Goal: Communication & Community: Answer question/provide support

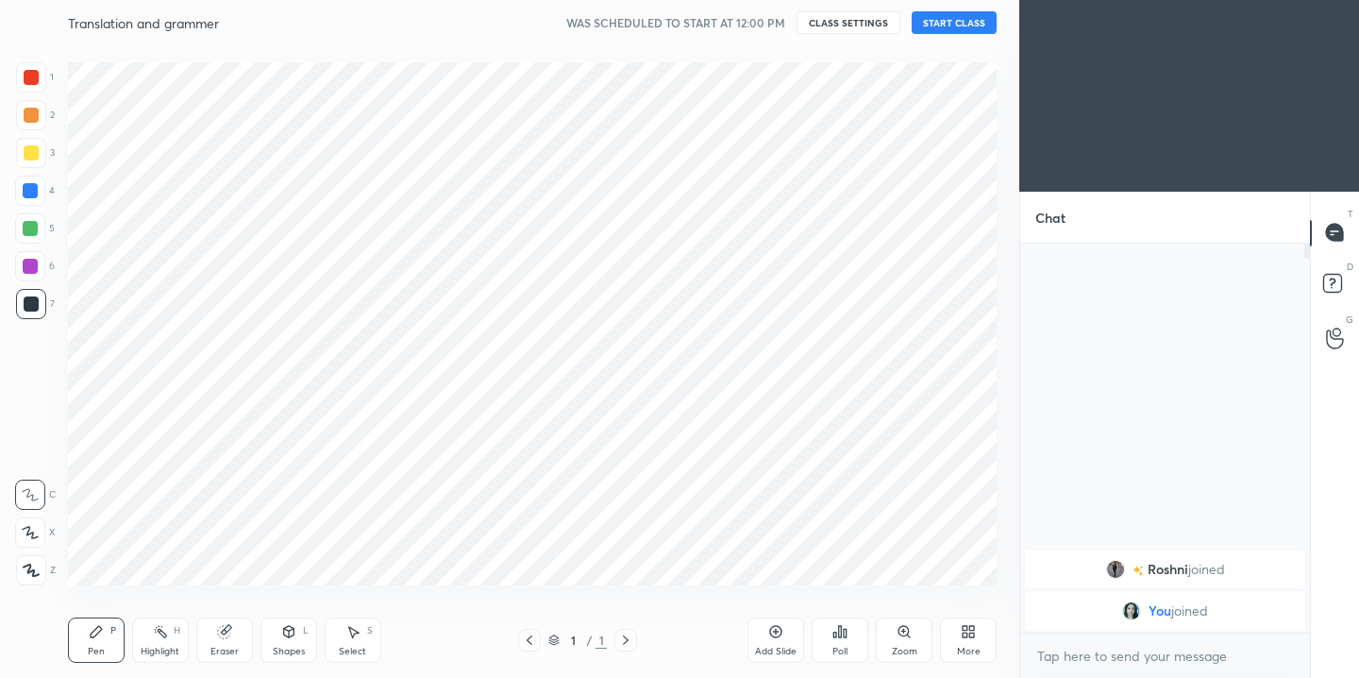
scroll to position [93803, 93416]
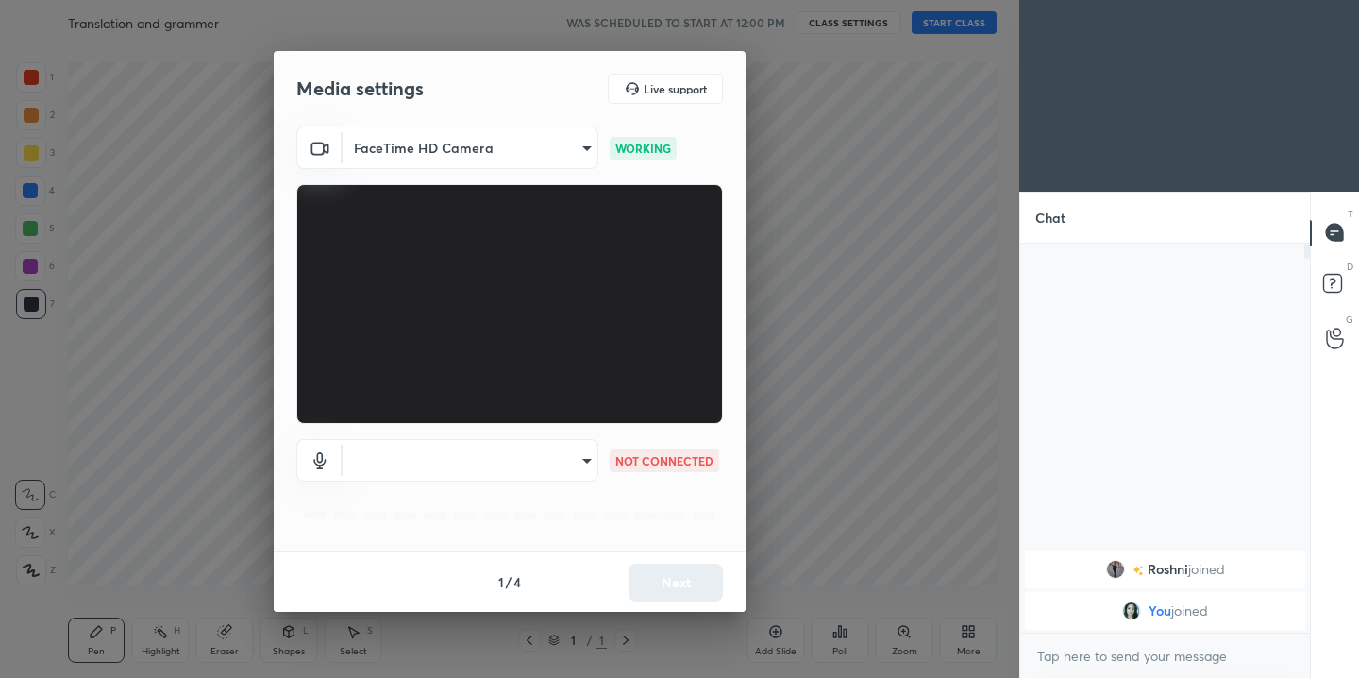
click at [629, 464] on p "NOT CONNECTED" at bounding box center [664, 460] width 98 height 17
click at [587, 459] on body "1 2 3 4 5 6 7 C X Z C X Z E E Erase all H H Translation and grammer WAS SCHEDUL…" at bounding box center [679, 339] width 1359 height 678
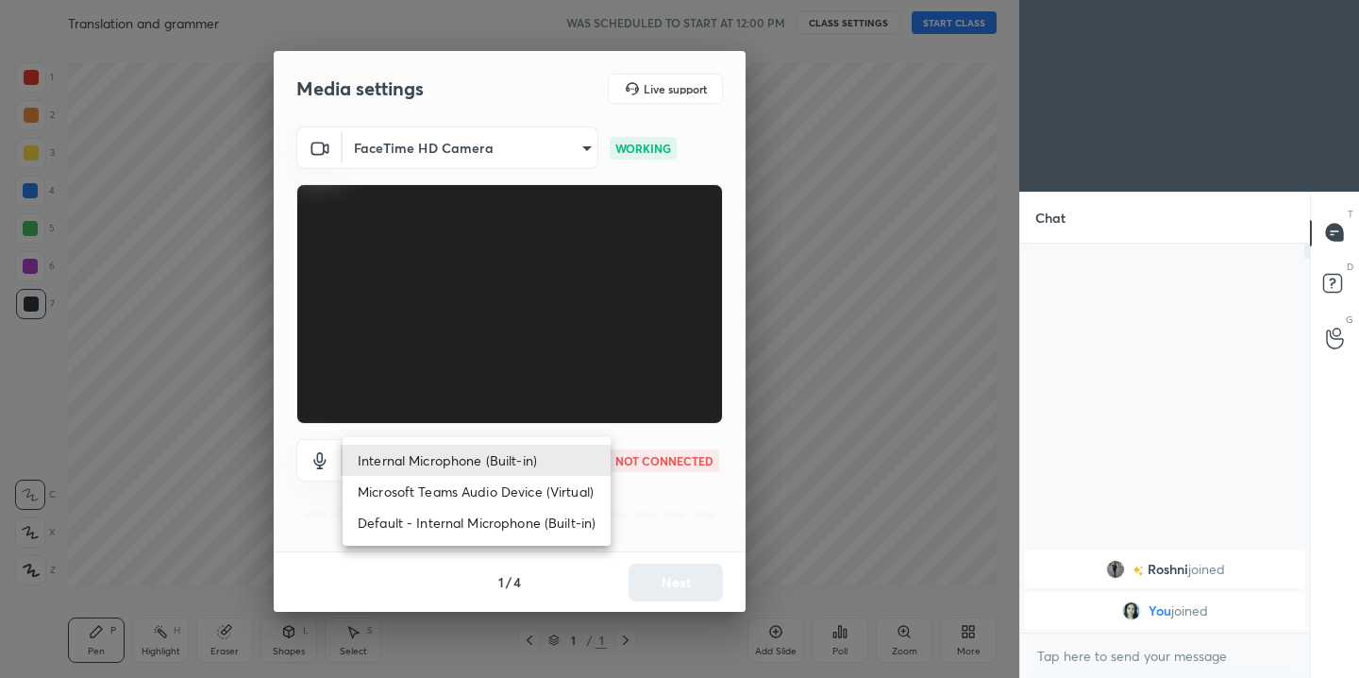
click at [675, 549] on div at bounding box center [679, 339] width 1359 height 678
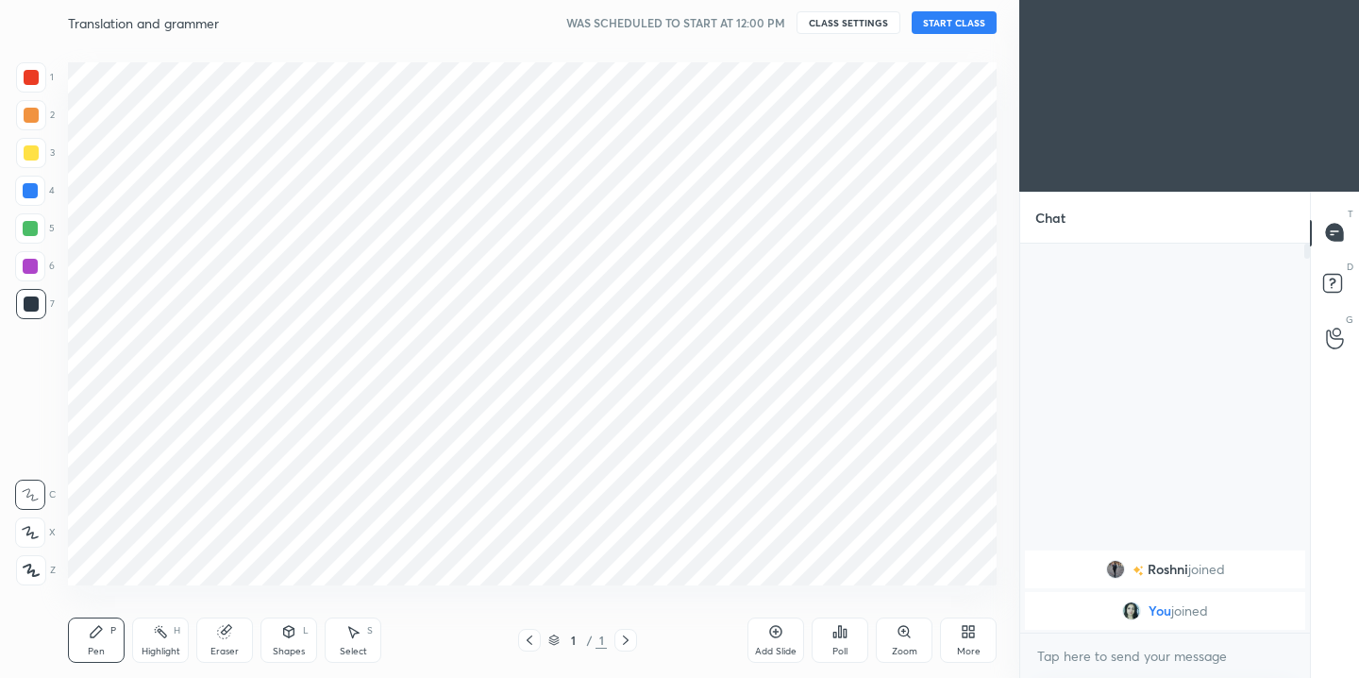
scroll to position [93803, 93416]
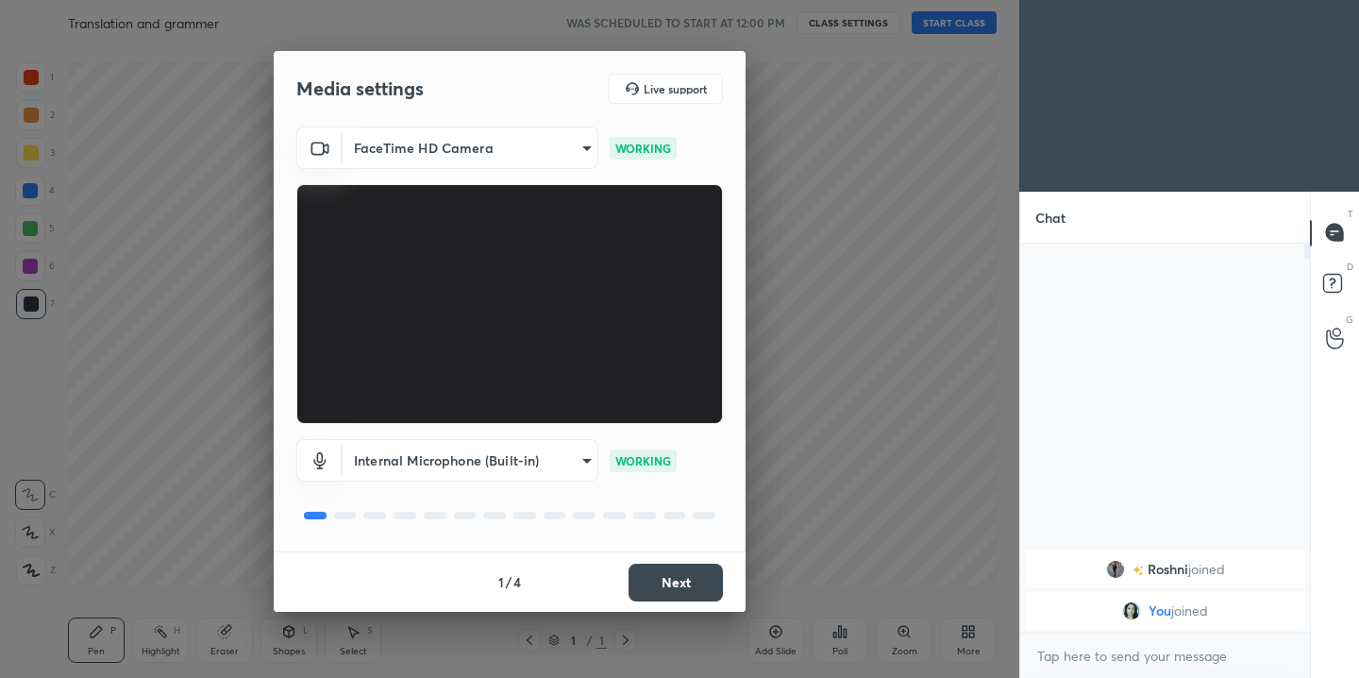
click at [654, 577] on button "Next" at bounding box center [675, 582] width 94 height 38
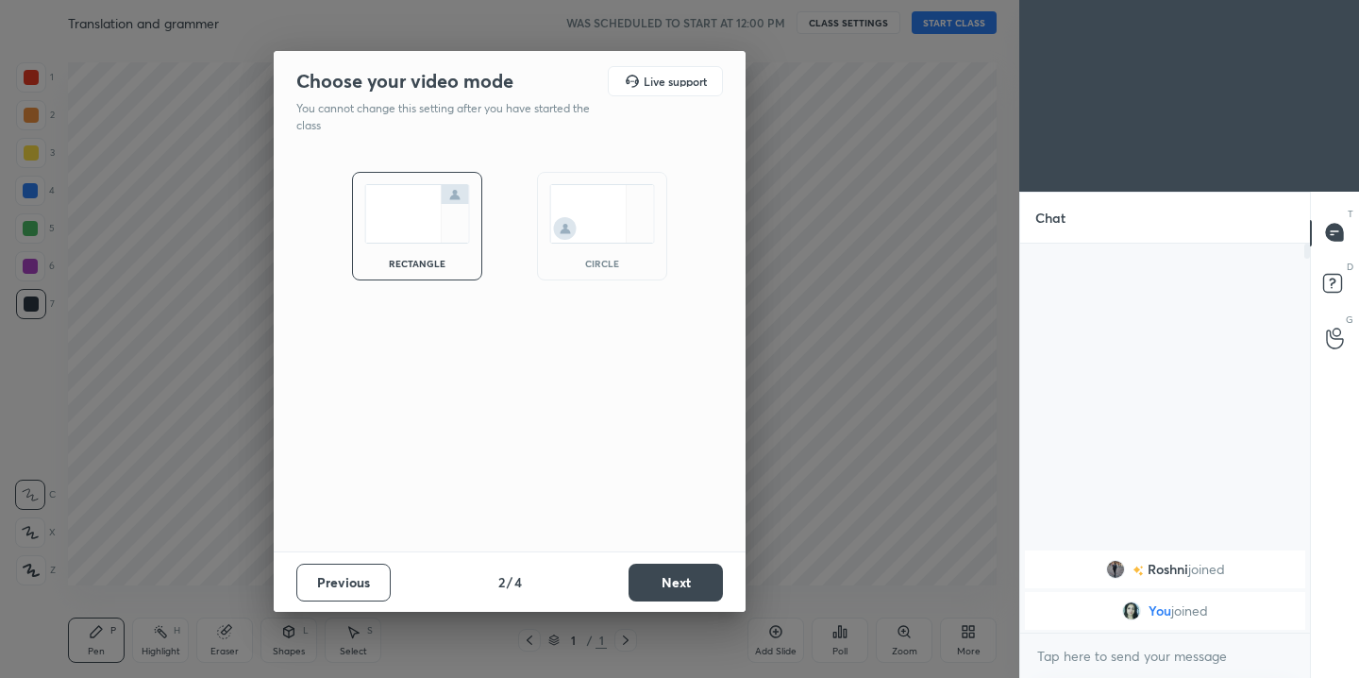
click at [576, 227] on img at bounding box center [602, 213] width 106 height 59
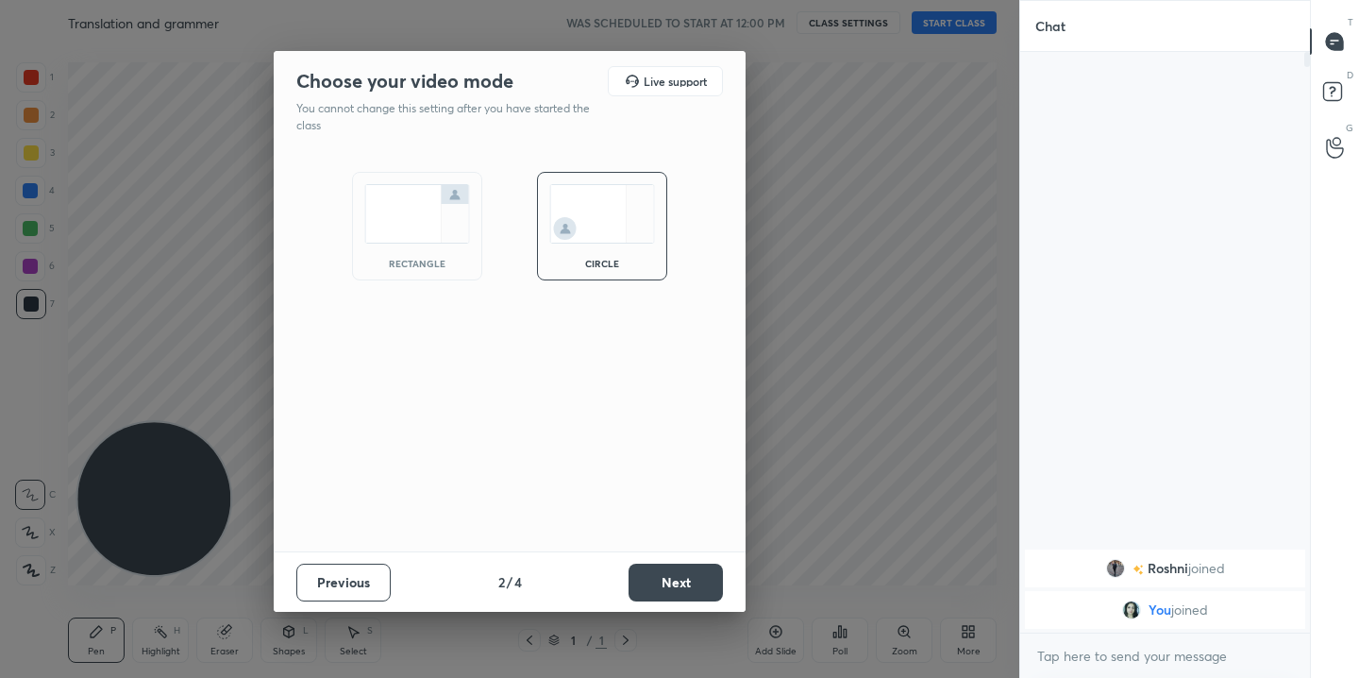
click at [684, 582] on button "Next" at bounding box center [675, 582] width 94 height 38
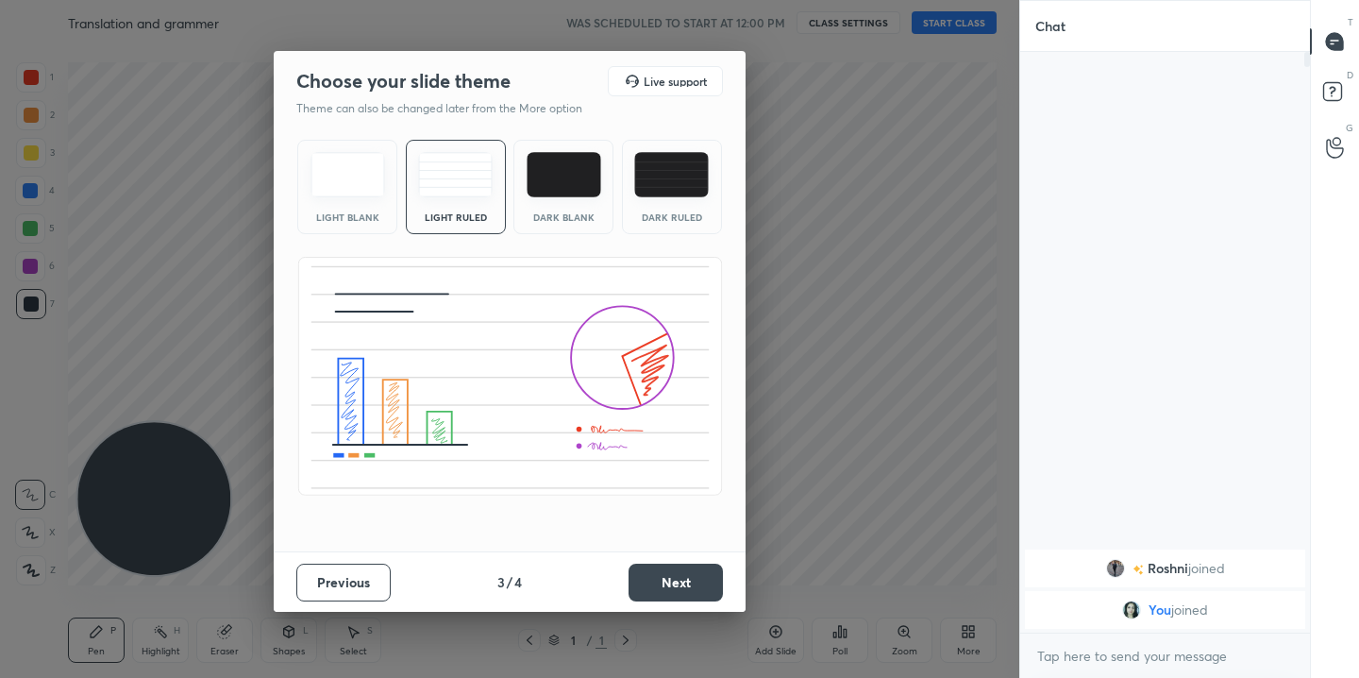
click at [684, 582] on button "Next" at bounding box center [675, 582] width 94 height 38
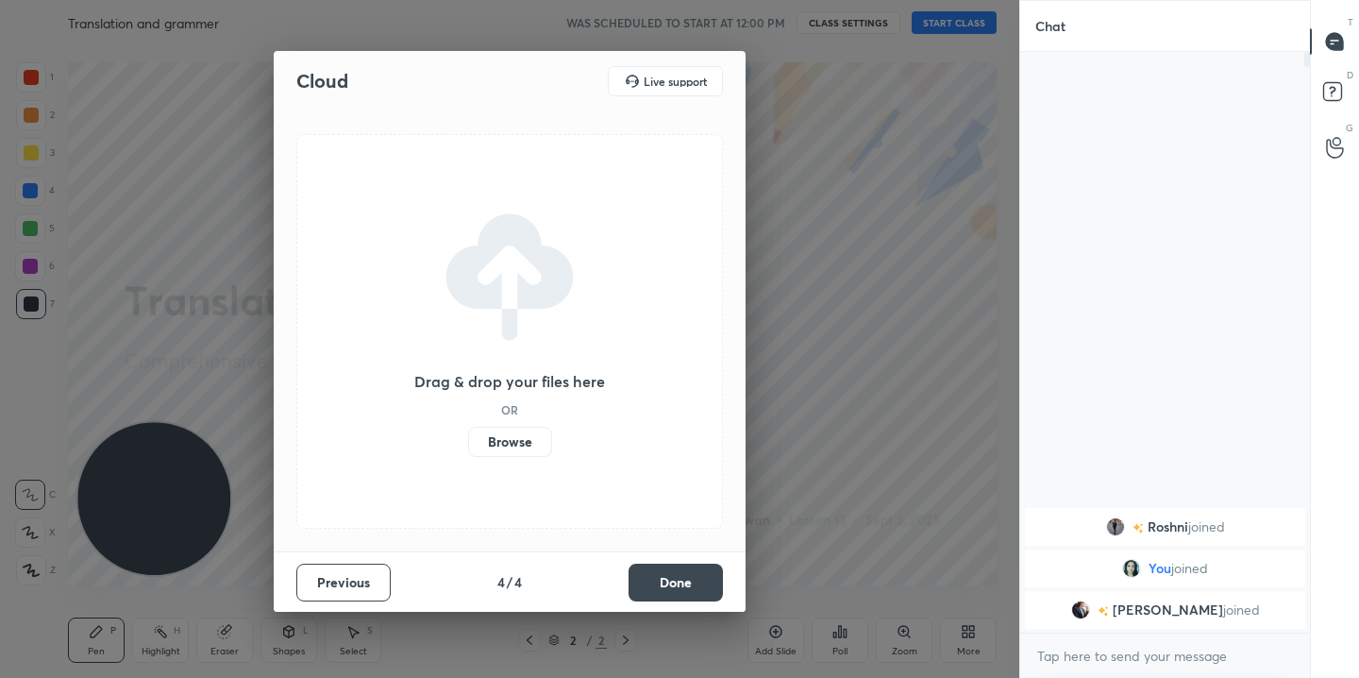
click at [505, 443] on label "Browse" at bounding box center [510, 442] width 84 height 30
click at [468, 443] on input "Browse" at bounding box center [468, 442] width 0 height 30
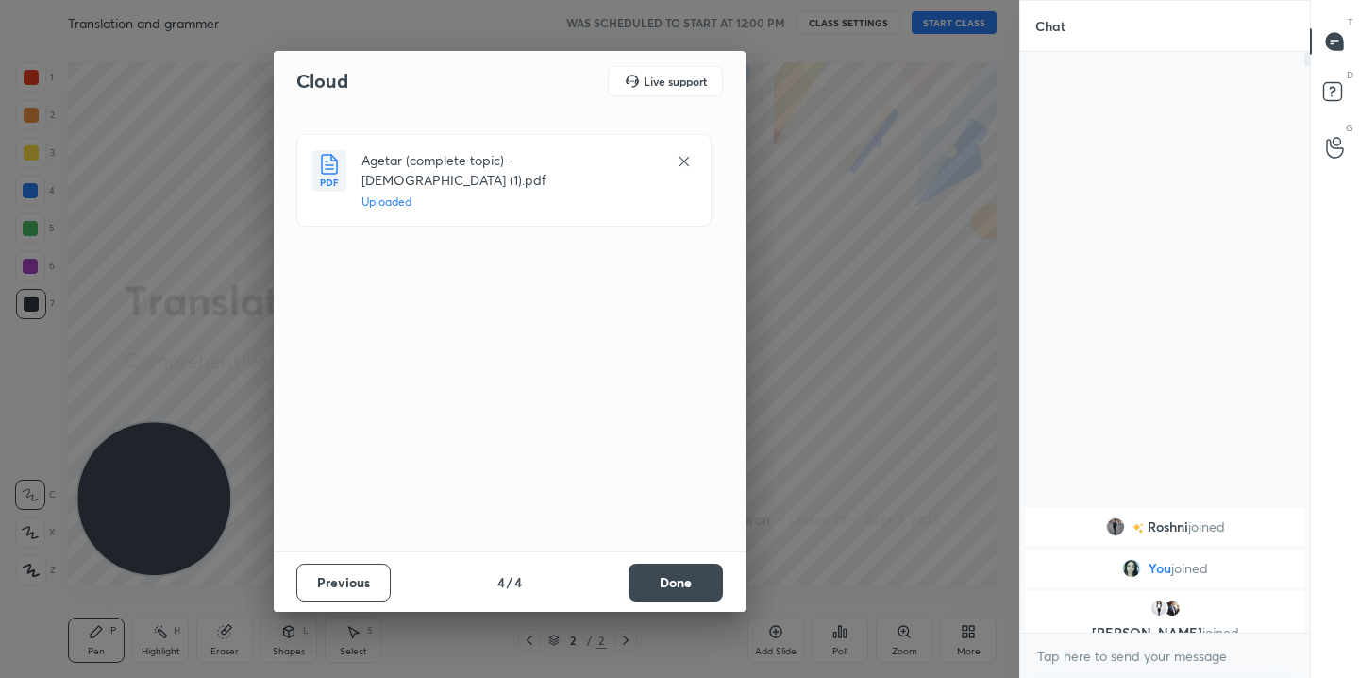
click at [663, 581] on button "Done" at bounding box center [675, 582] width 94 height 38
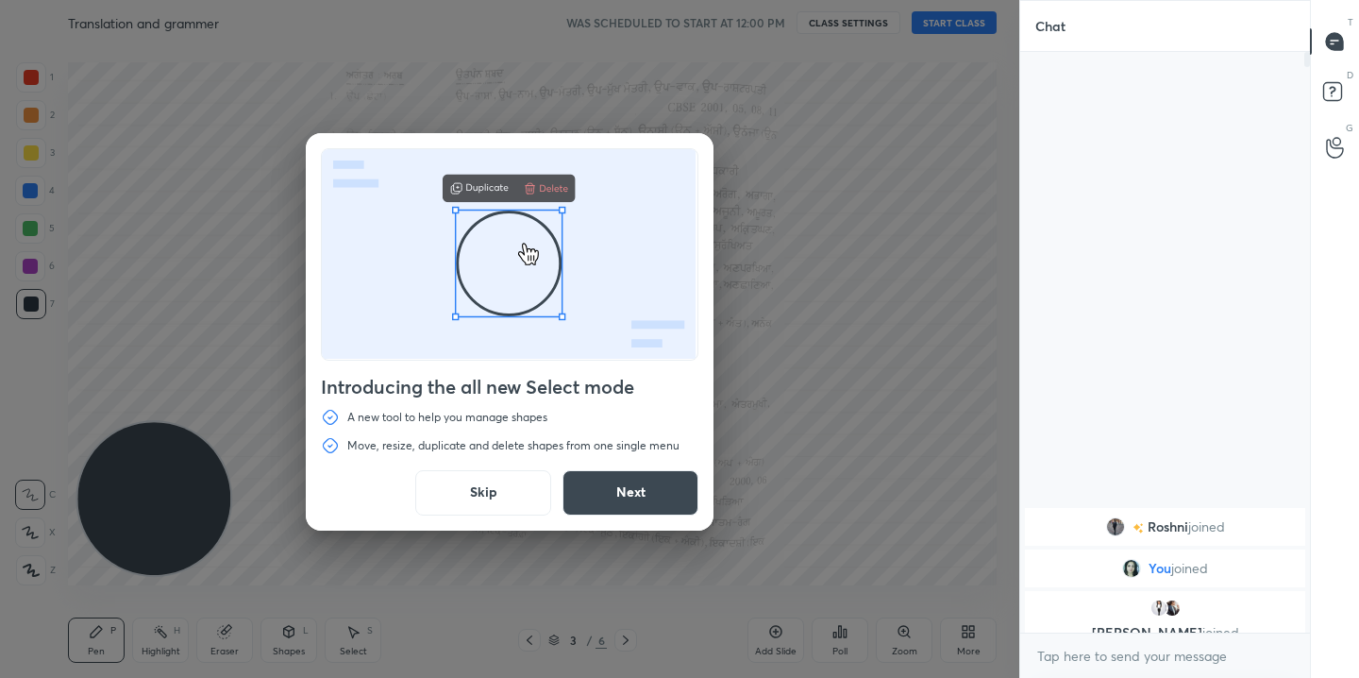
click at [504, 485] on button "Skip" at bounding box center [483, 492] width 136 height 45
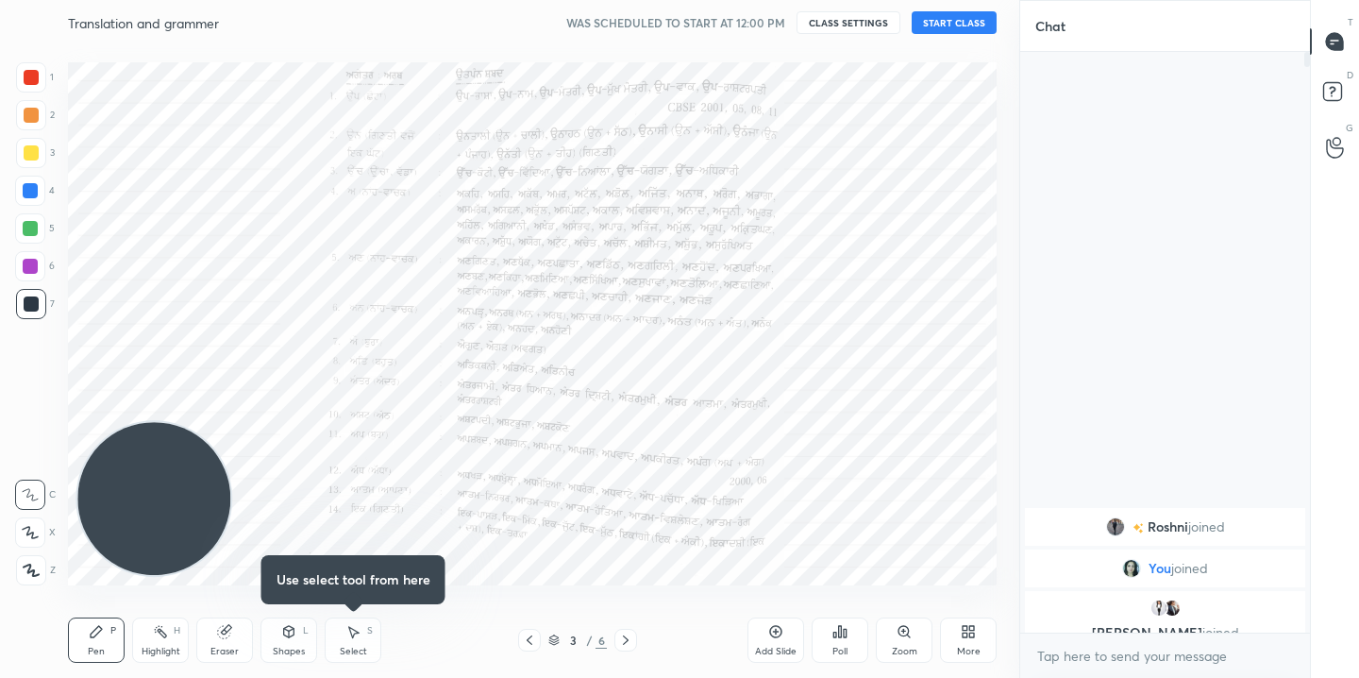
click at [538, 638] on div at bounding box center [529, 639] width 23 height 23
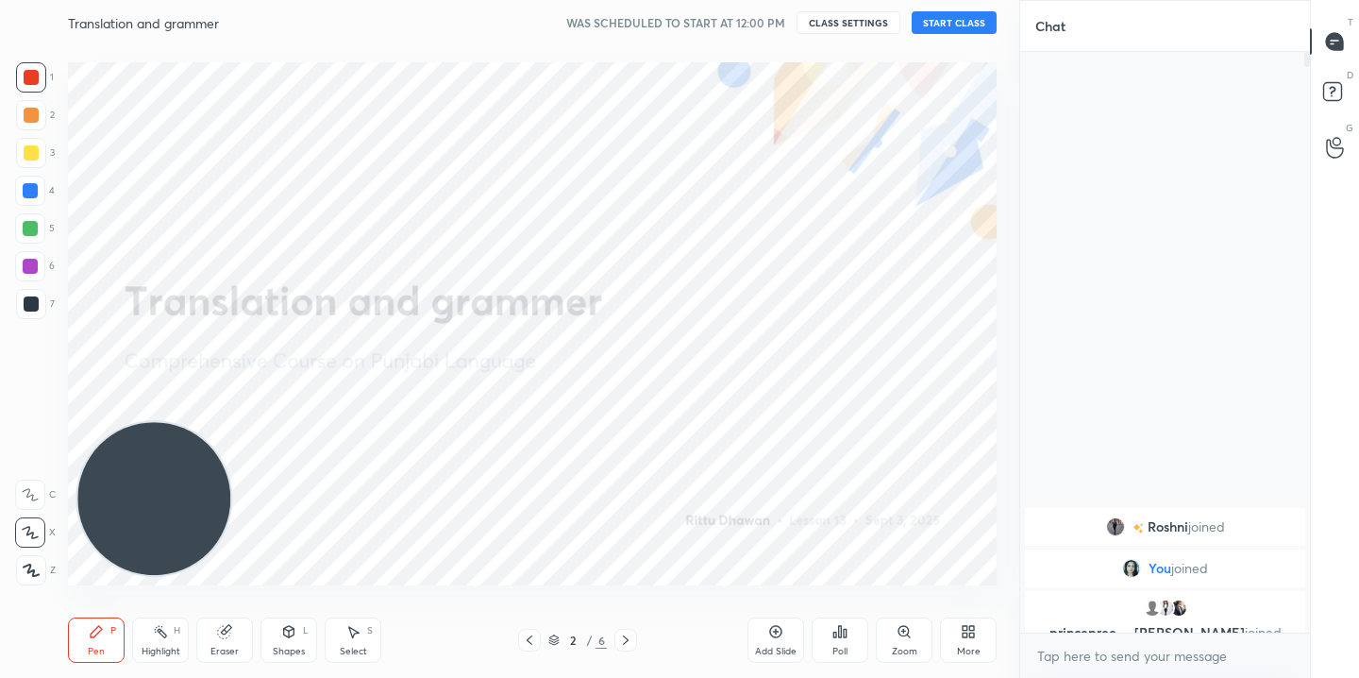
click at [527, 636] on icon at bounding box center [529, 639] width 15 height 15
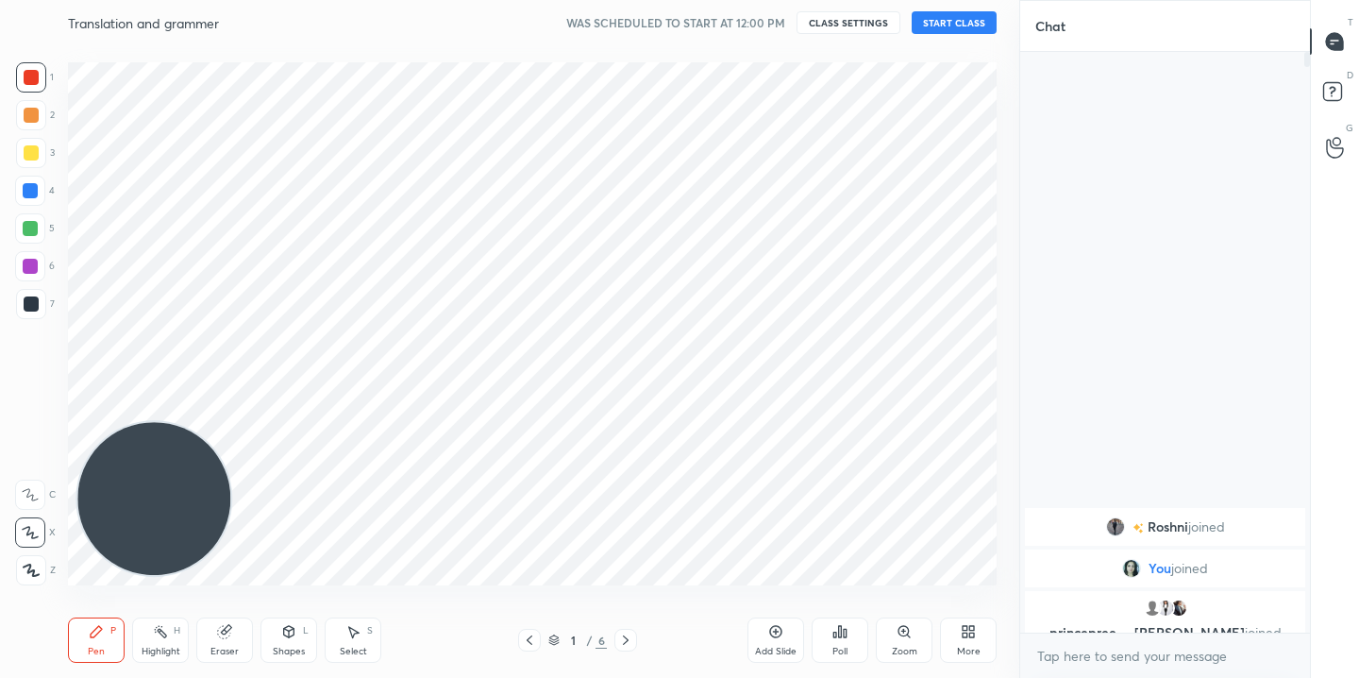
click at [777, 630] on icon at bounding box center [776, 631] width 6 height 6
click at [627, 633] on icon at bounding box center [625, 639] width 15 height 15
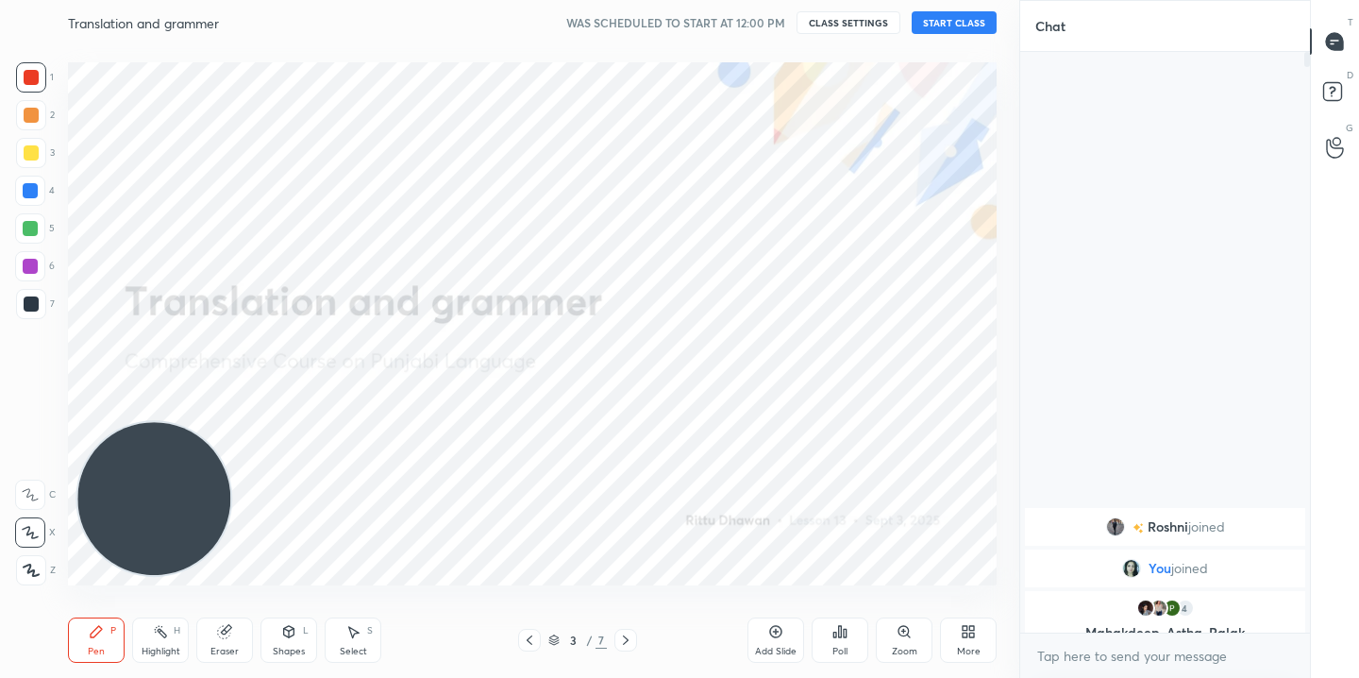
click at [949, 19] on button "START CLASS" at bounding box center [954, 22] width 85 height 23
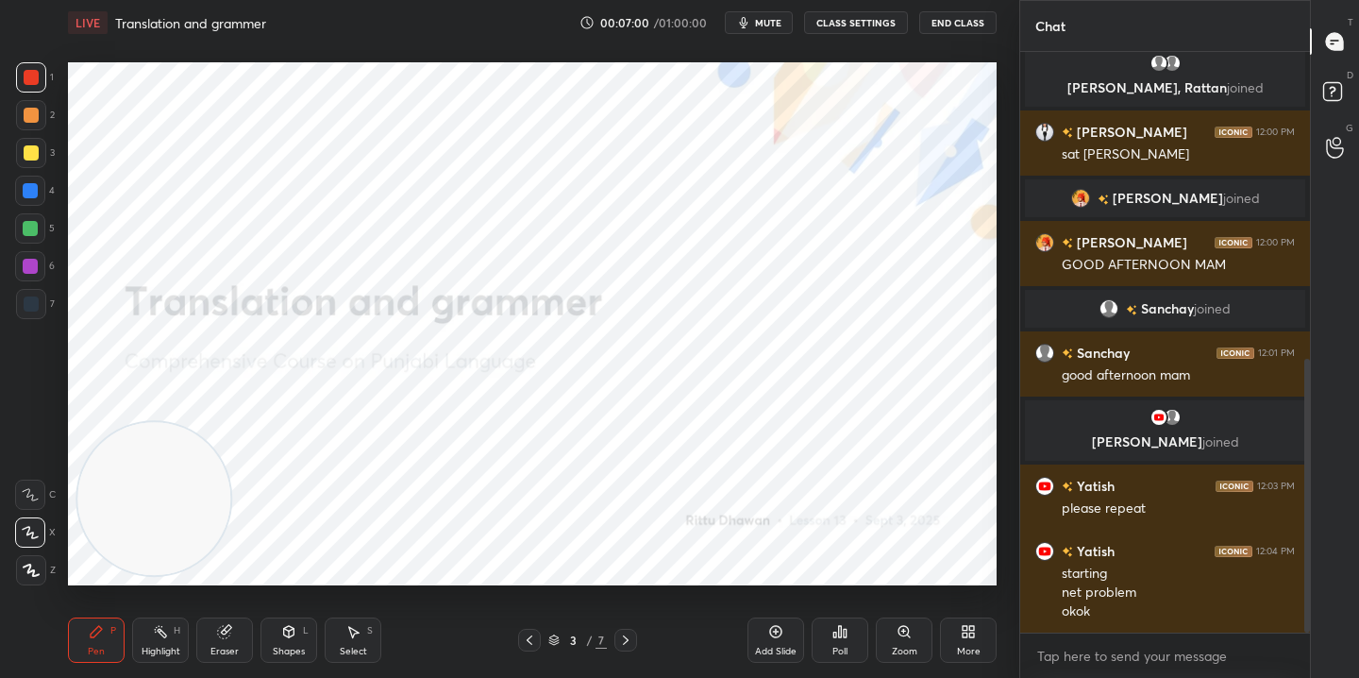
scroll to position [715, 0]
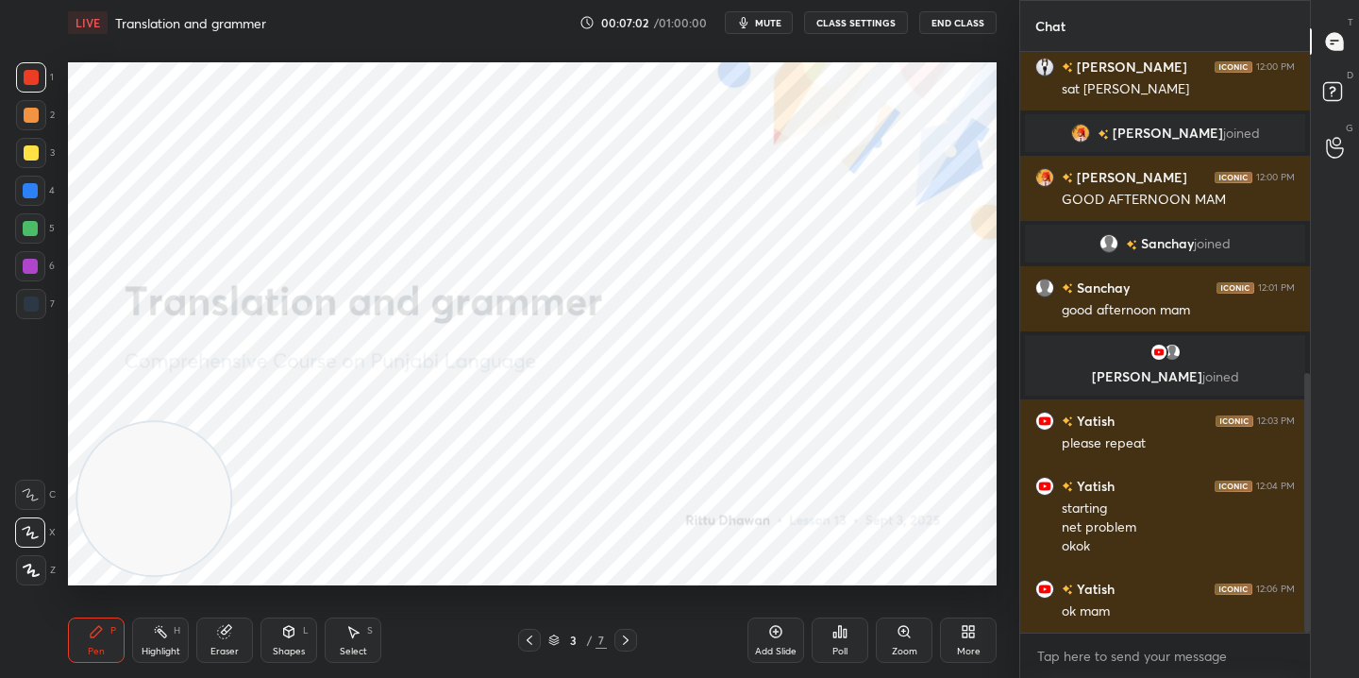
click at [528, 632] on icon at bounding box center [529, 639] width 15 height 15
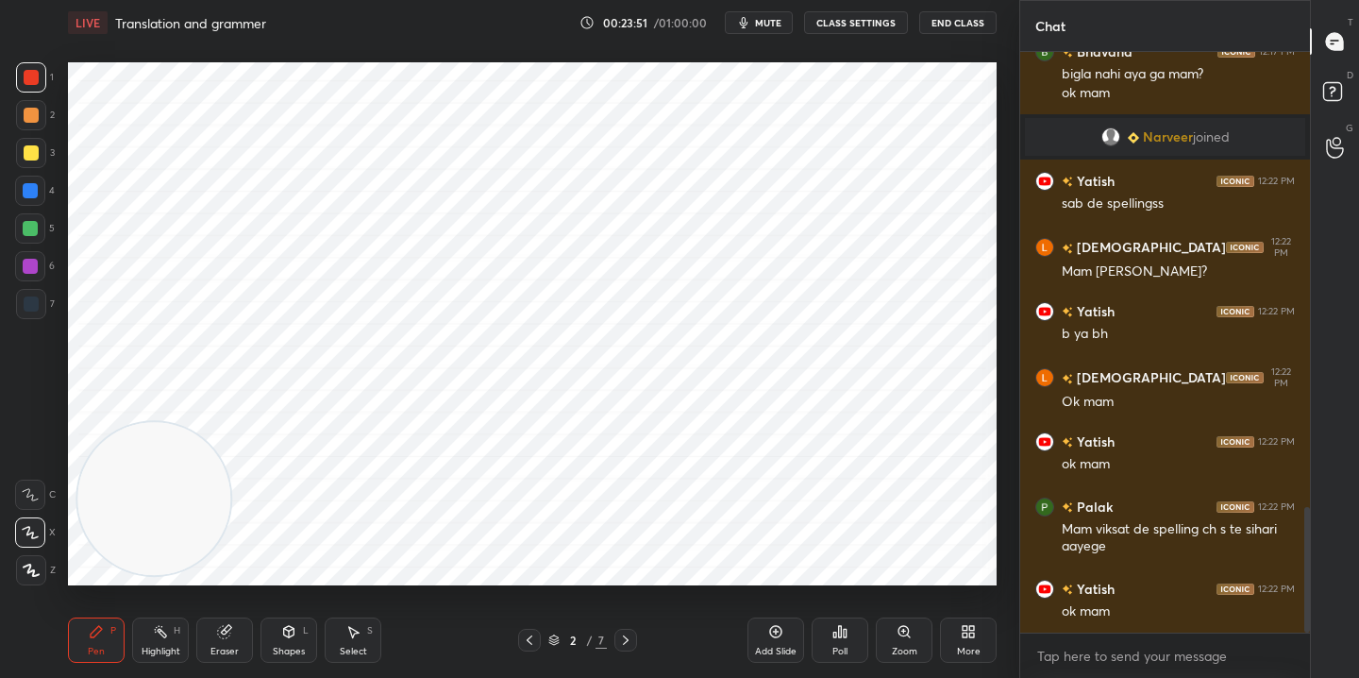
scroll to position [2161, 0]
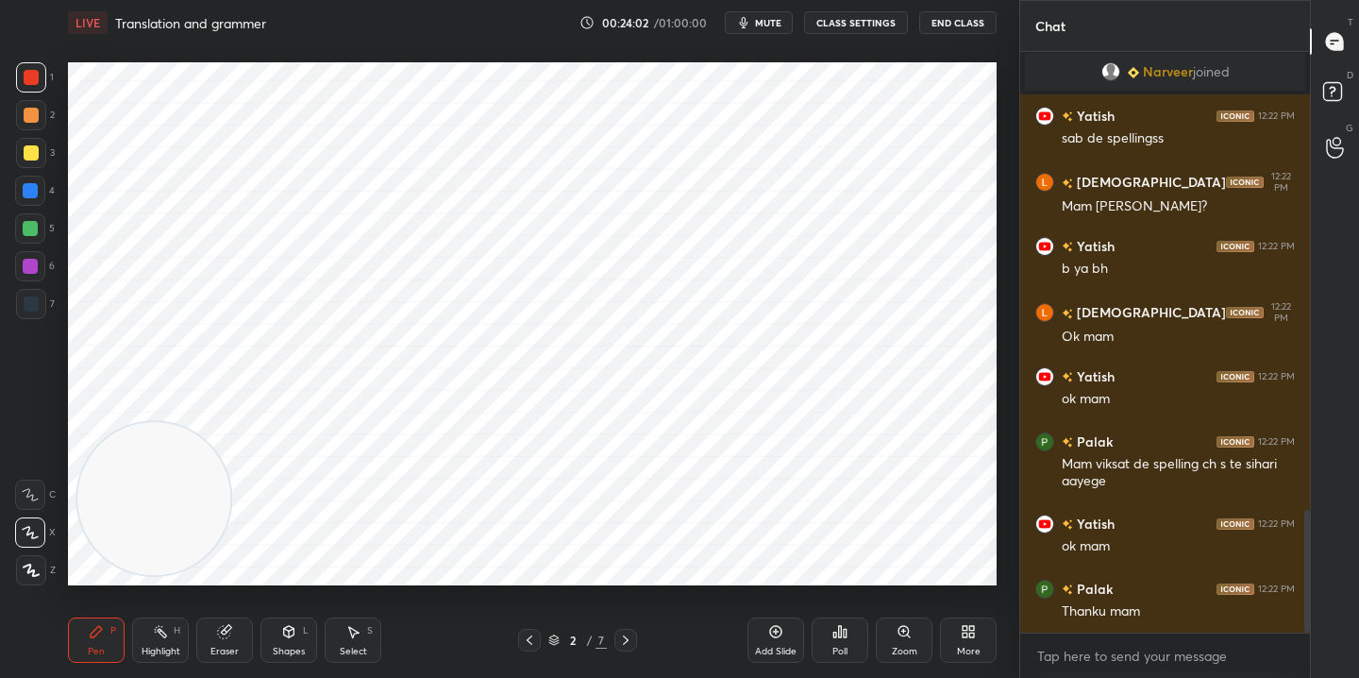
click at [631, 634] on icon at bounding box center [625, 639] width 15 height 15
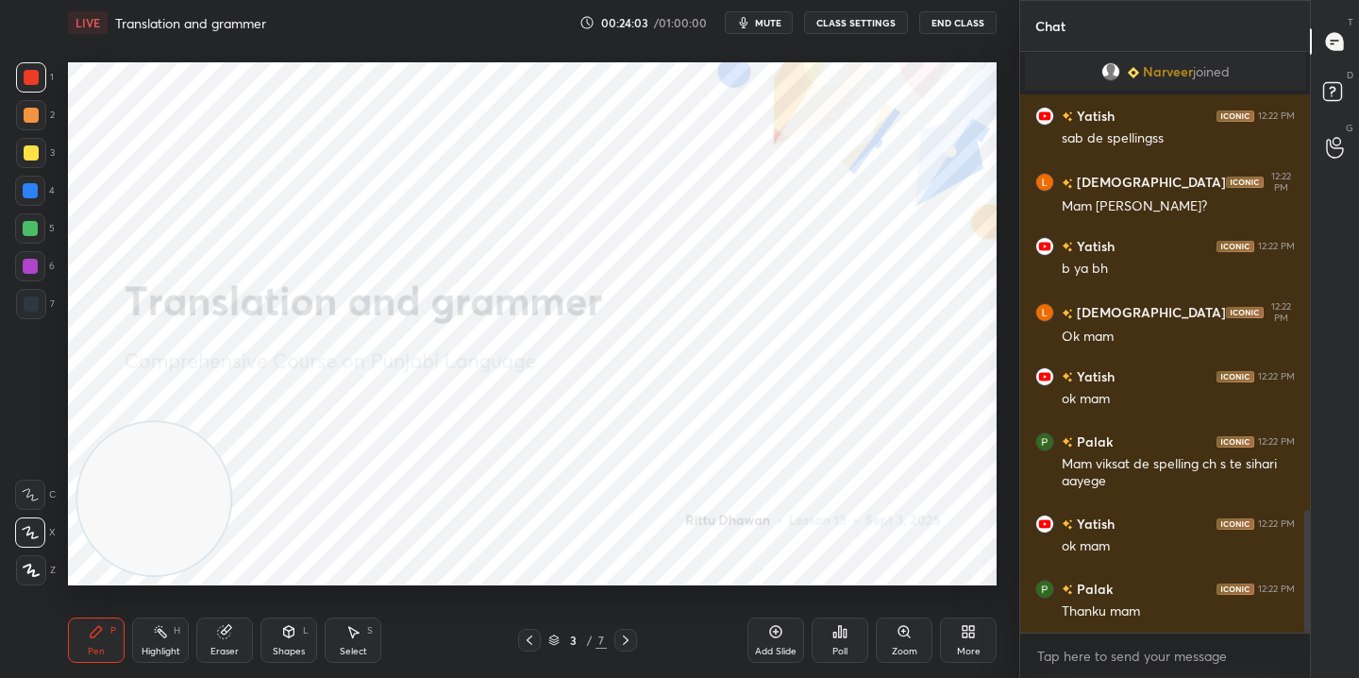
click at [631, 634] on icon at bounding box center [625, 639] width 15 height 15
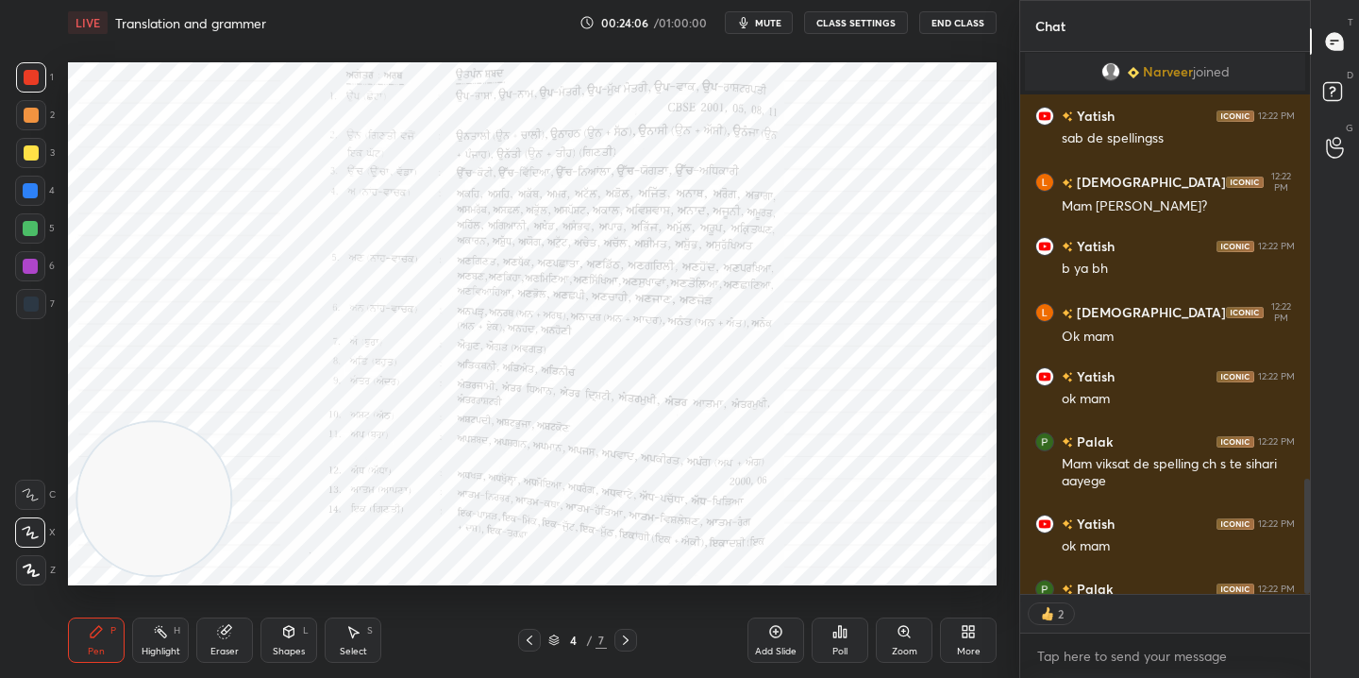
scroll to position [536, 284]
click at [902, 629] on icon at bounding box center [903, 631] width 10 height 10
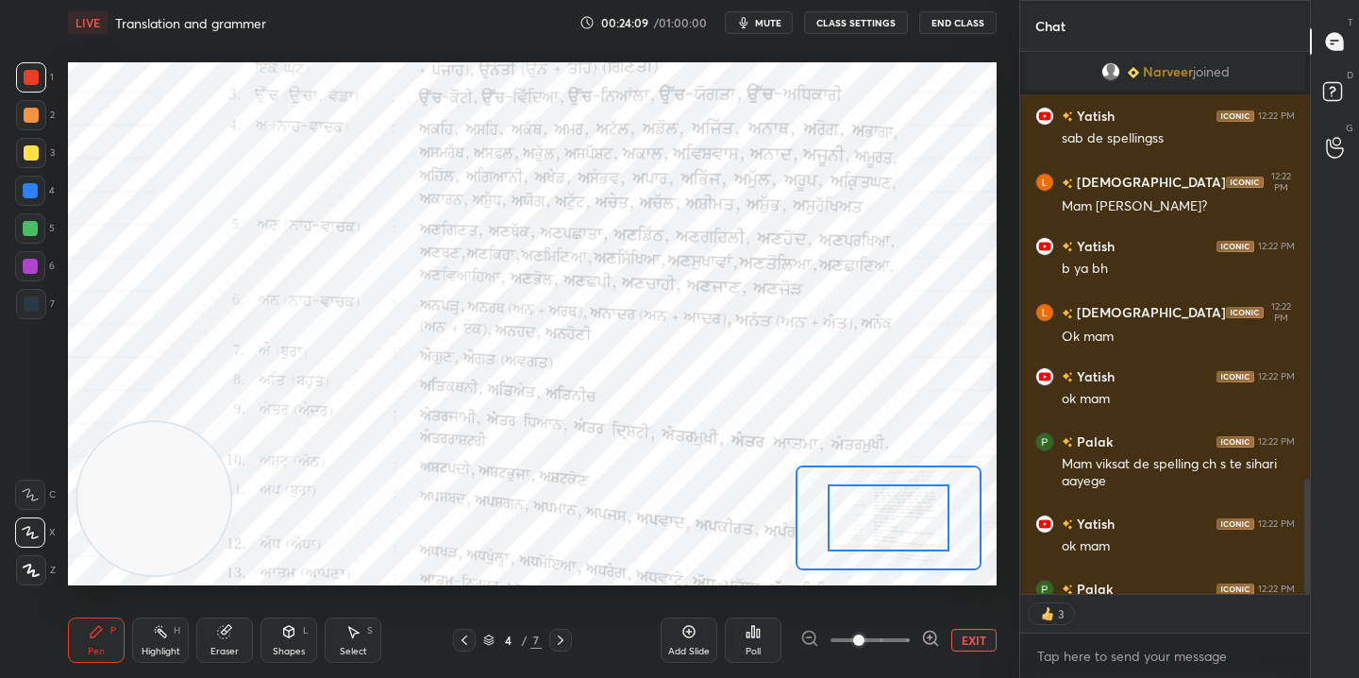
click at [894, 641] on span at bounding box center [869, 640] width 79 height 28
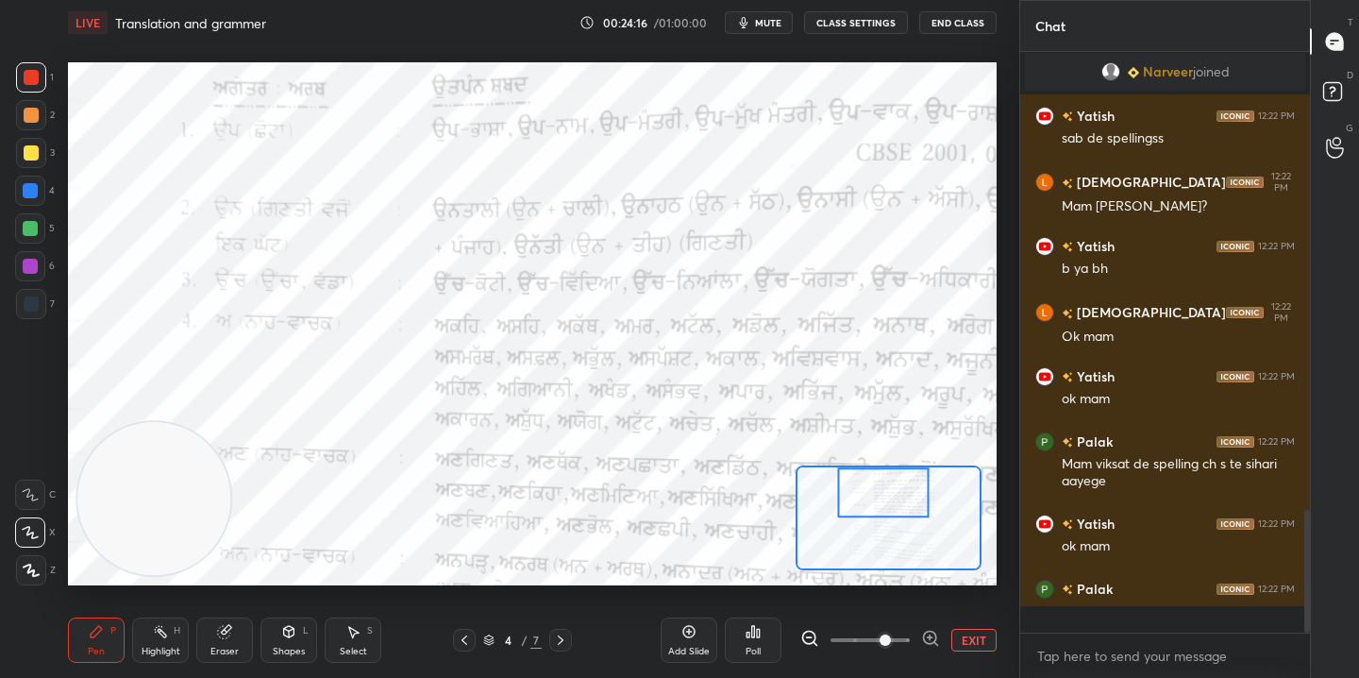
scroll to position [2161, 0]
click at [879, 639] on span at bounding box center [884, 639] width 11 height 11
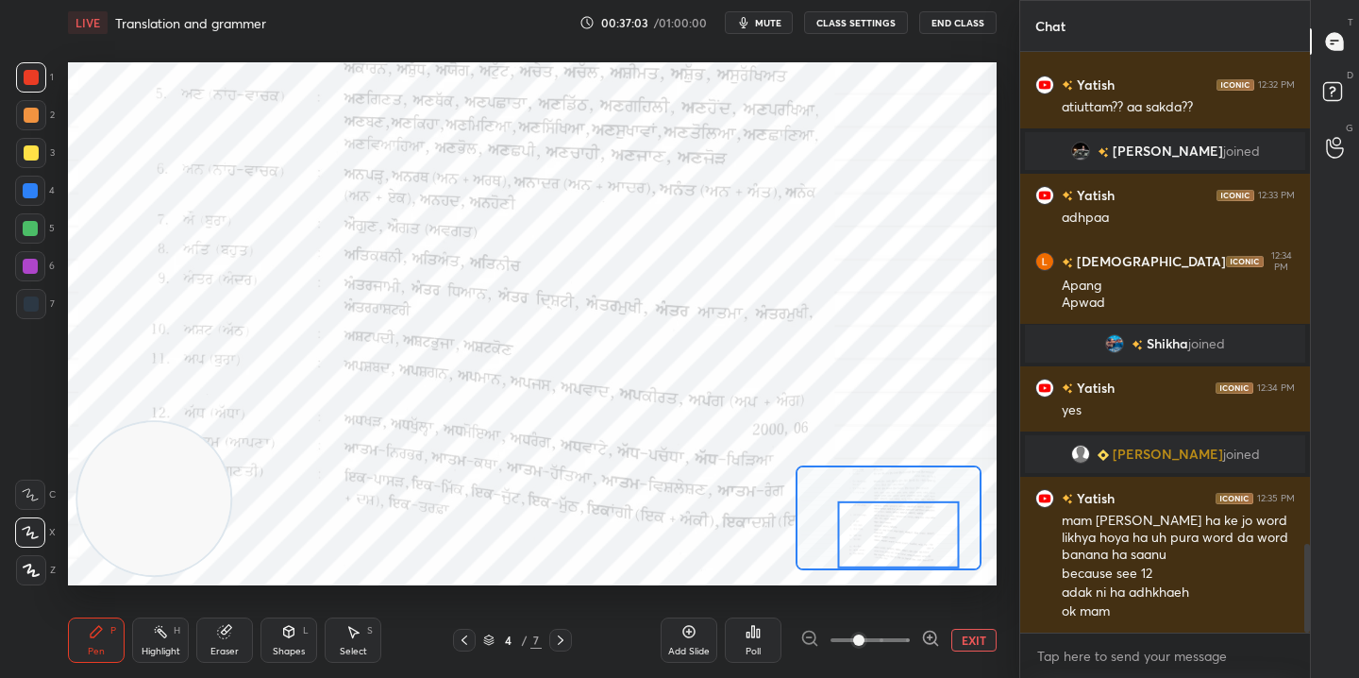
scroll to position [3225, 0]
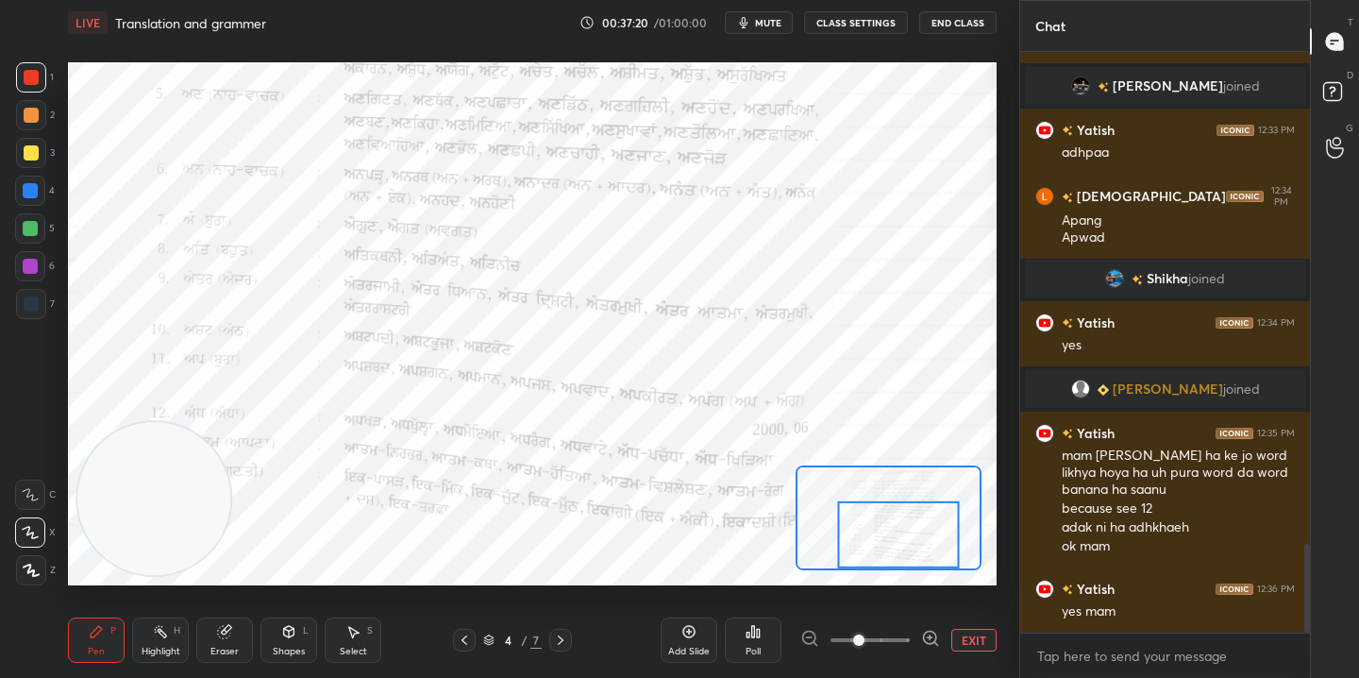
click at [983, 638] on button "EXIT" at bounding box center [973, 639] width 45 height 23
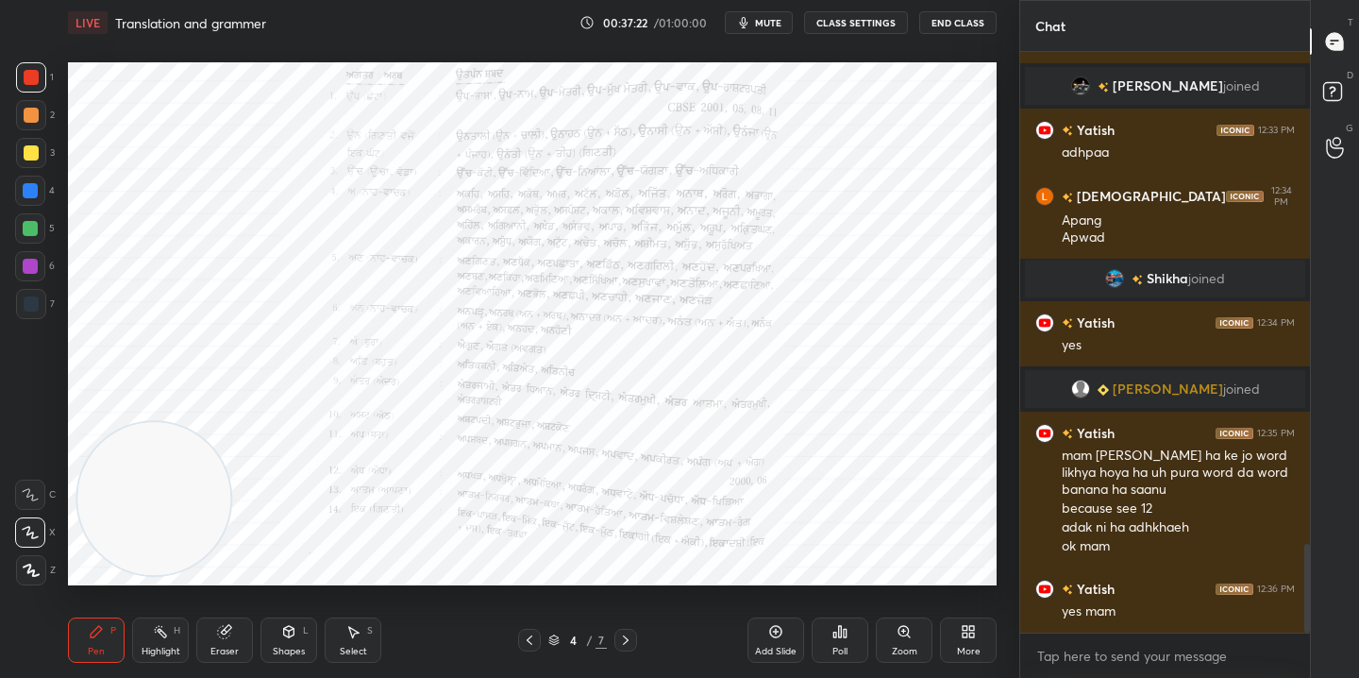
scroll to position [3290, 0]
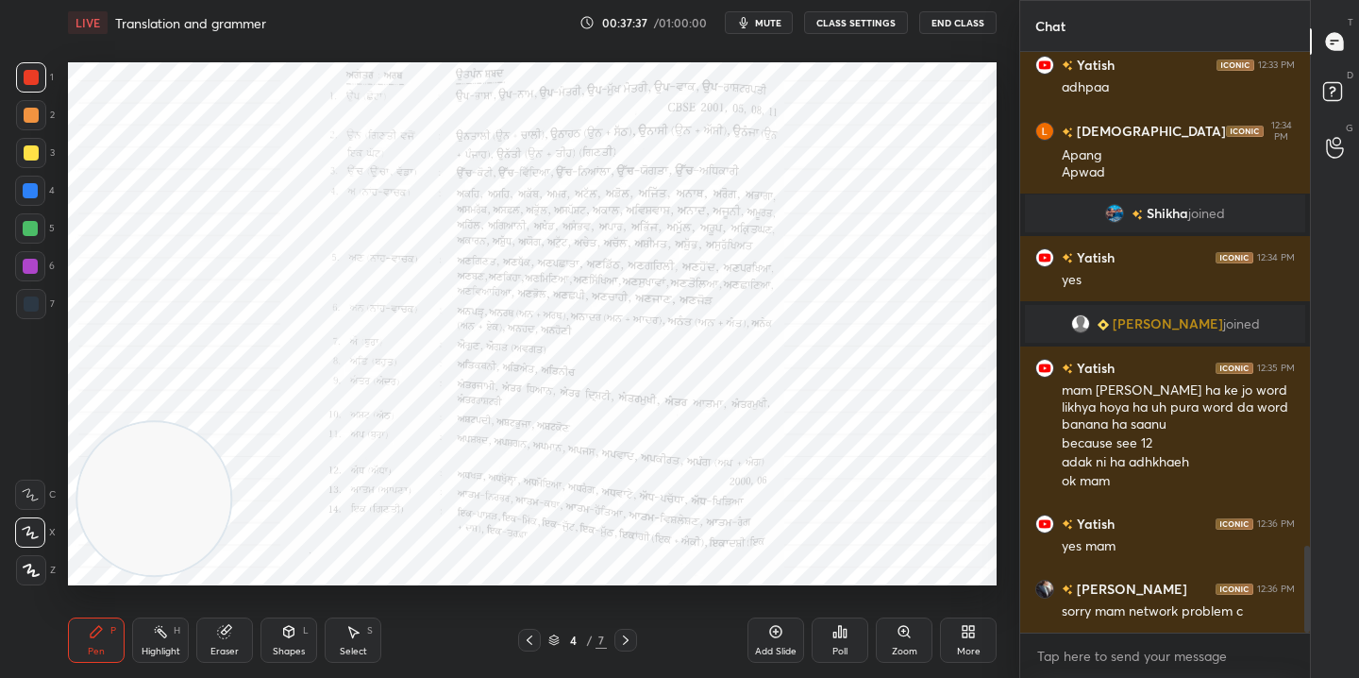
click at [627, 637] on icon at bounding box center [625, 639] width 15 height 15
click at [904, 627] on icon at bounding box center [903, 631] width 10 height 10
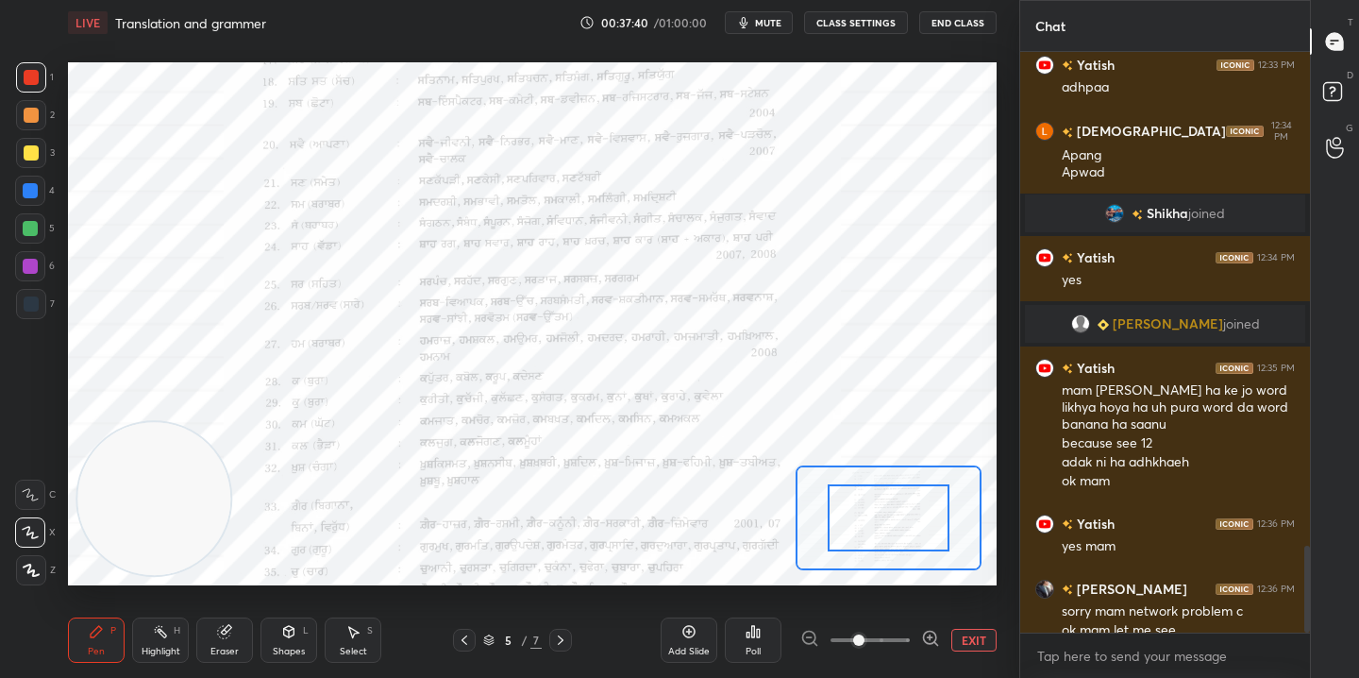
scroll to position [3309, 0]
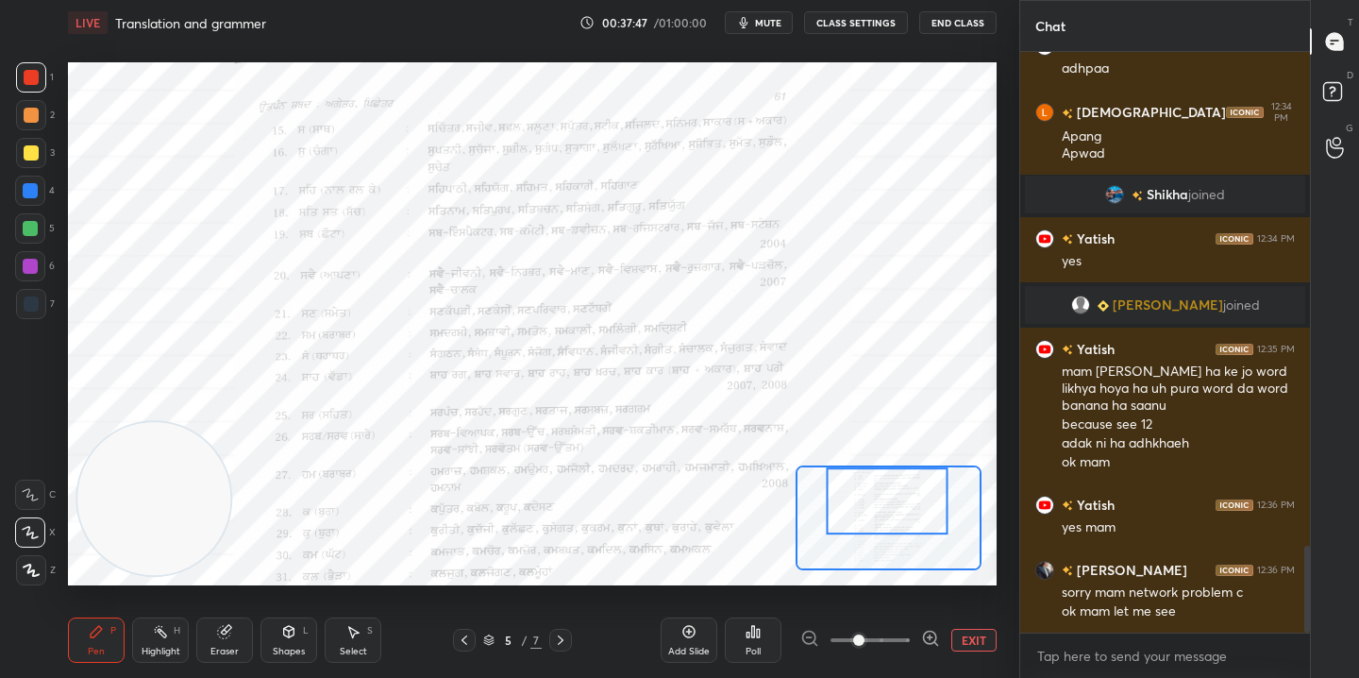
click at [886, 639] on span at bounding box center [869, 640] width 79 height 28
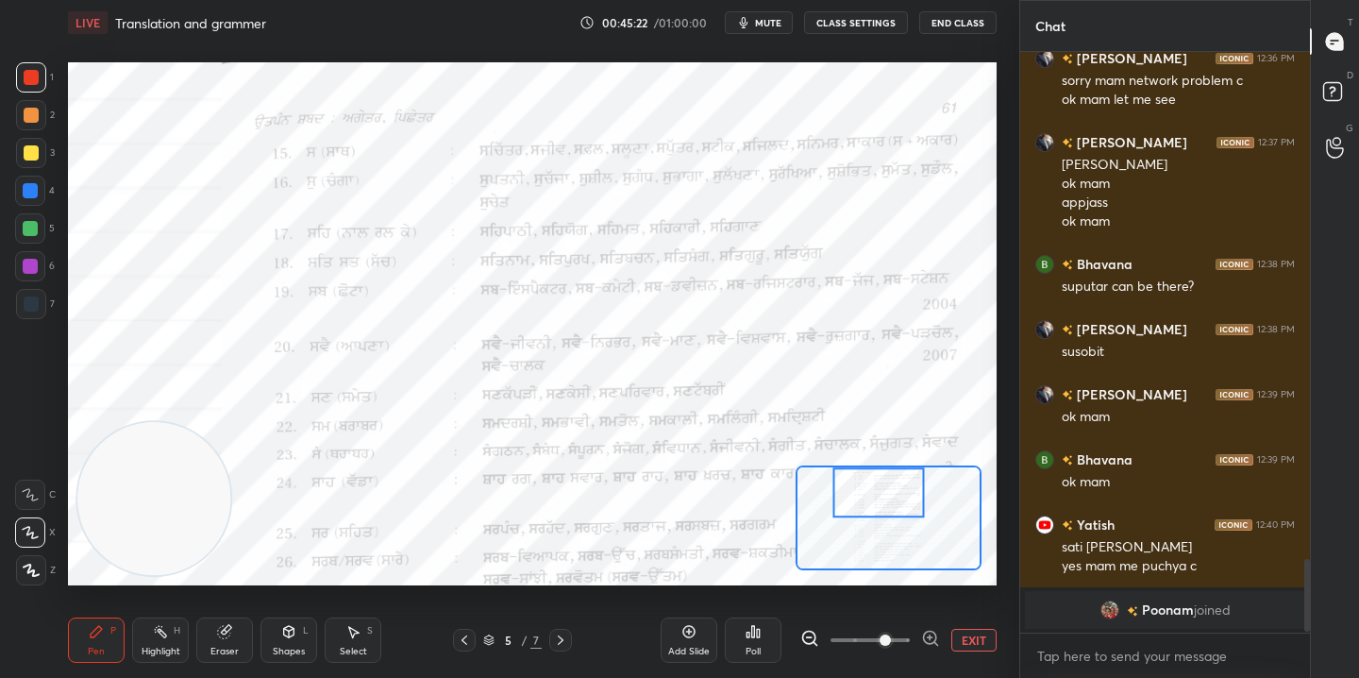
scroll to position [3821, 0]
click at [799, 479] on div "Setting up your live class Poll for secs No correct answer Start poll" at bounding box center [532, 323] width 928 height 523
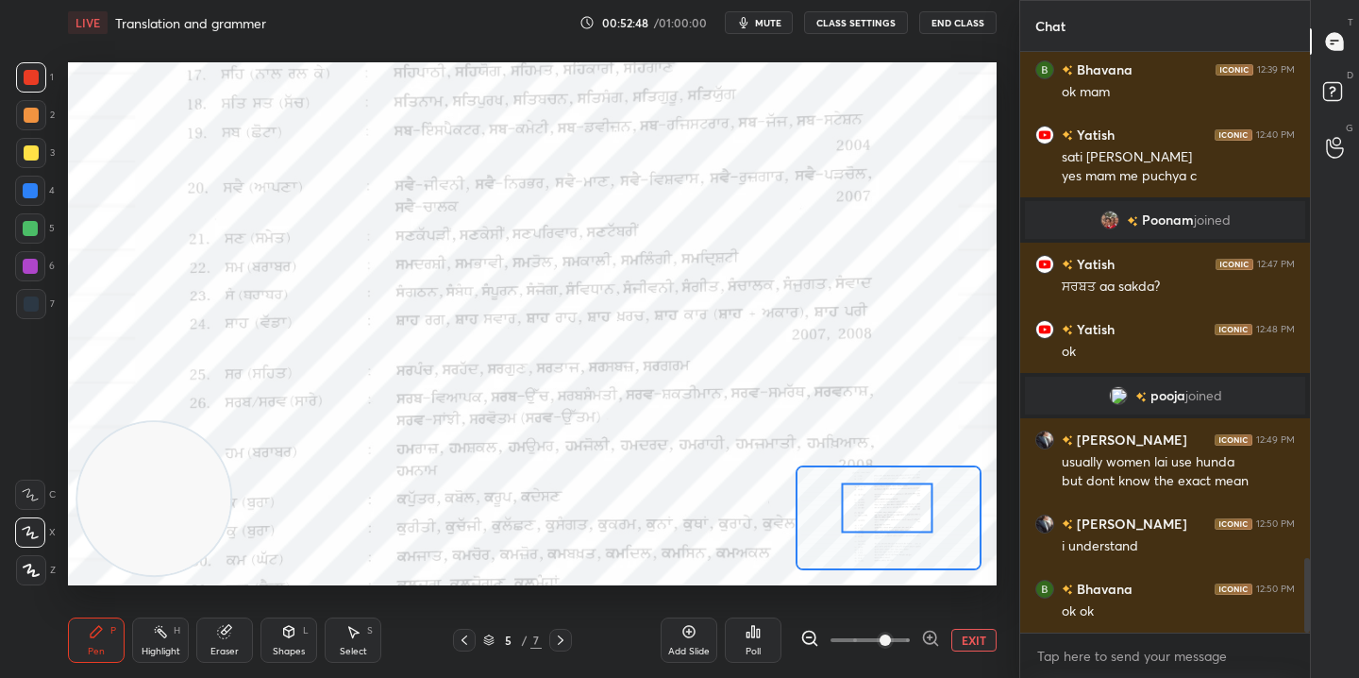
scroll to position [3953, 0]
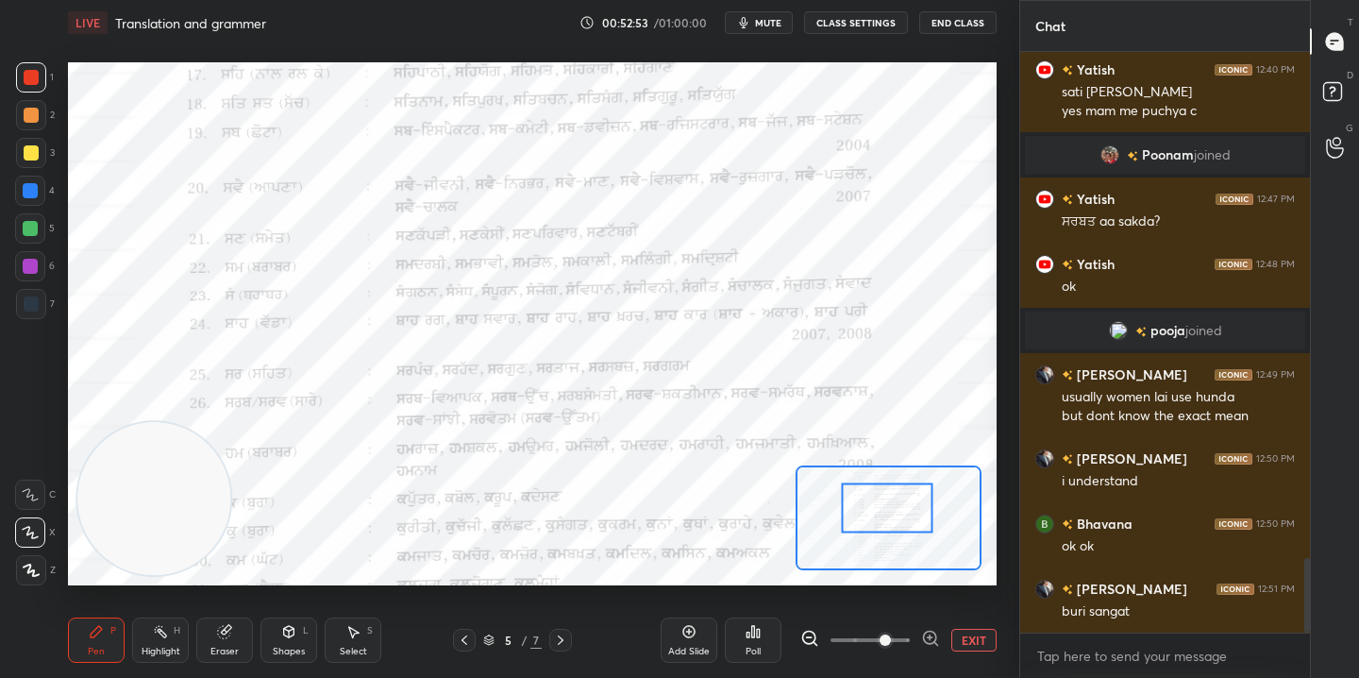
click at [795, 534] on div "Setting up your live class Poll for secs No correct answer Start poll" at bounding box center [532, 323] width 928 height 523
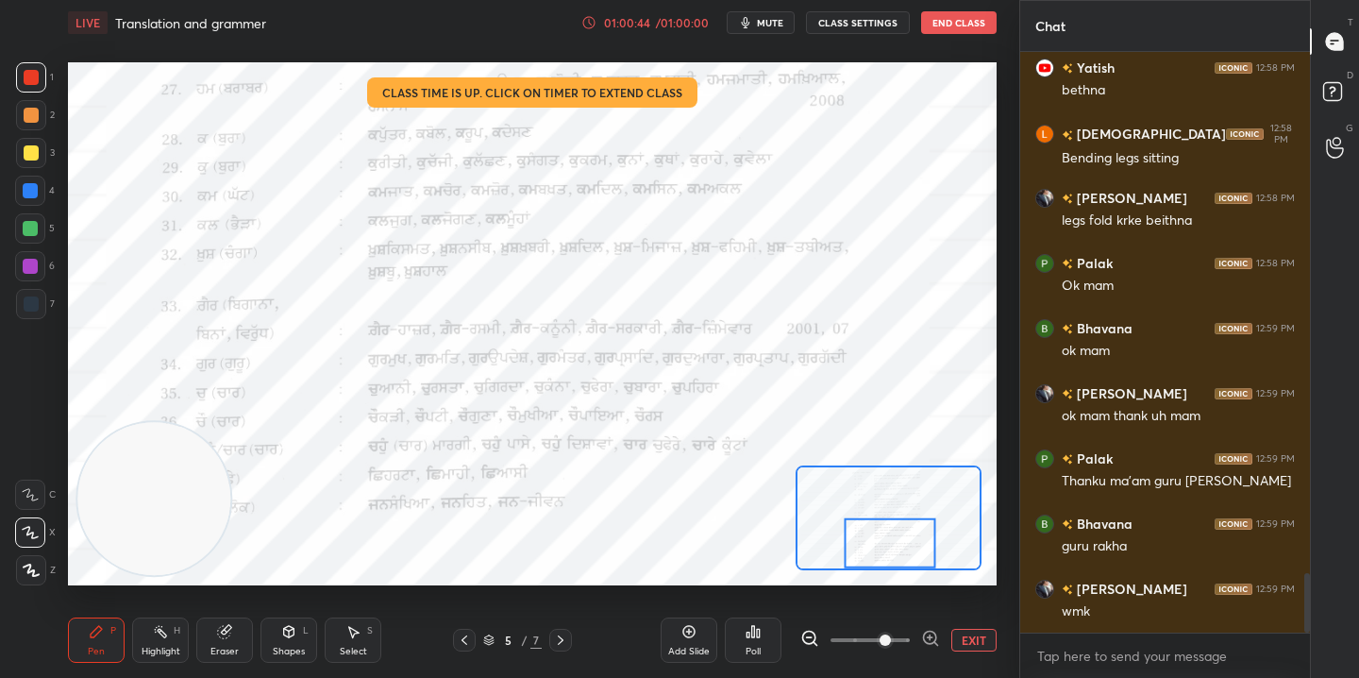
scroll to position [536, 284]
click at [963, 21] on button "End Class" at bounding box center [958, 22] width 75 height 23
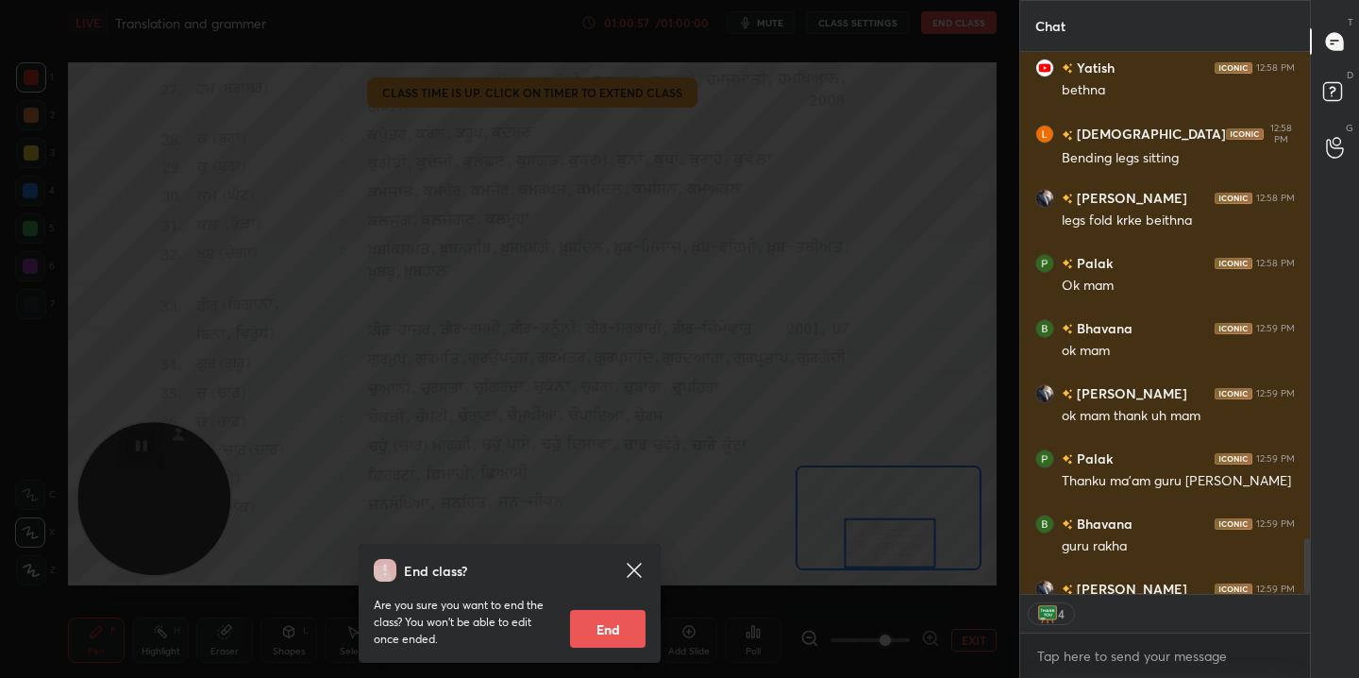
click at [601, 626] on button "End" at bounding box center [607, 629] width 75 height 38
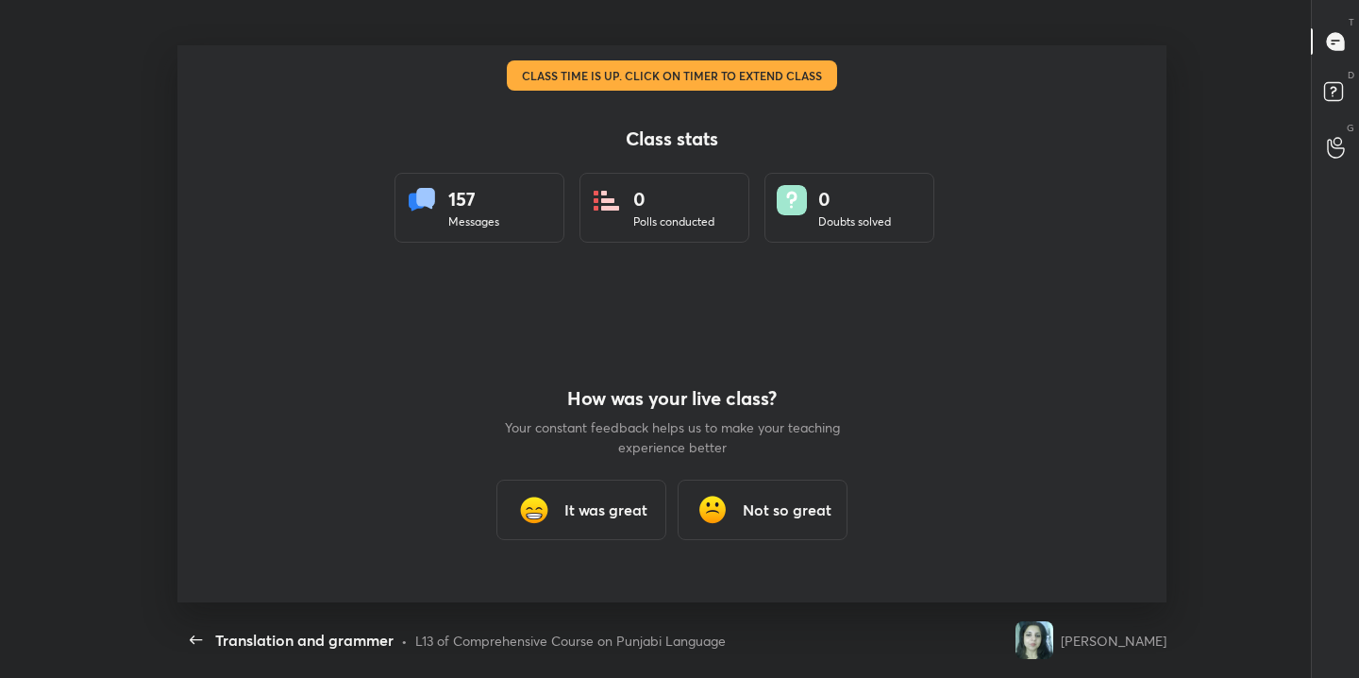
scroll to position [0, 0]
click at [606, 503] on h3 "It was great" at bounding box center [605, 509] width 83 height 23
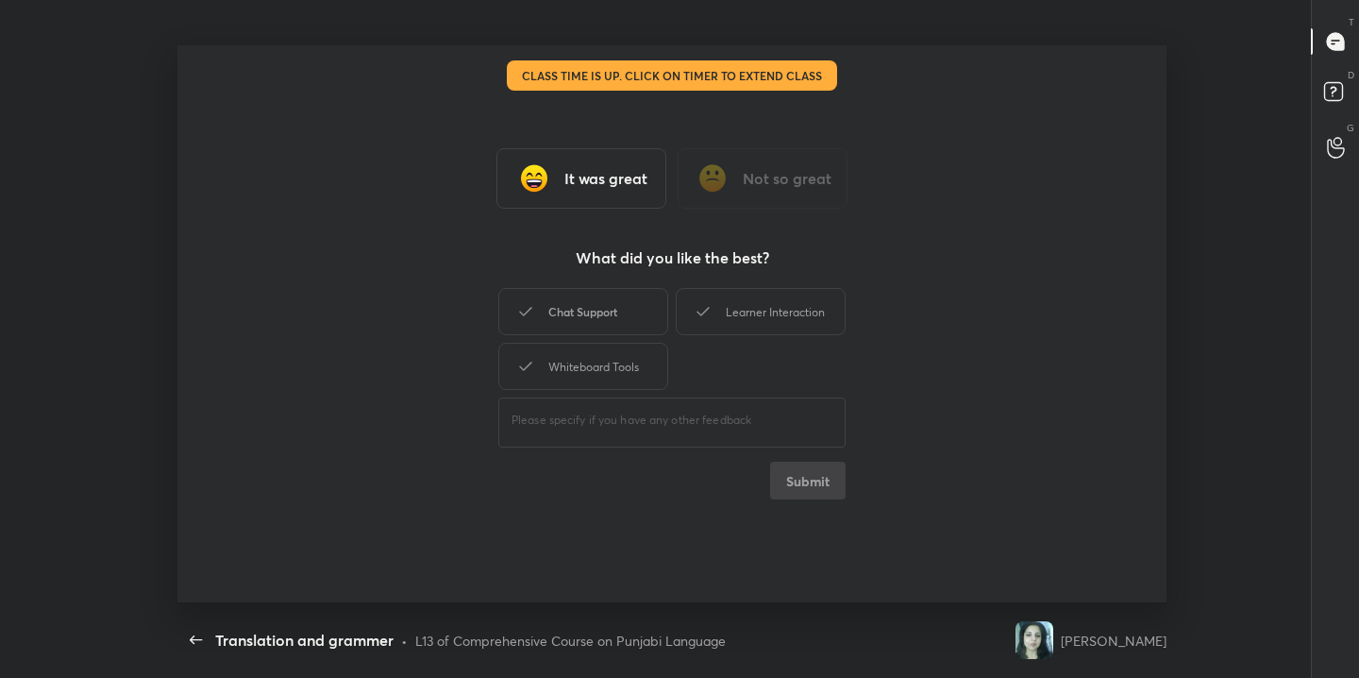
click at [606, 301] on div "Chat Support" at bounding box center [583, 311] width 170 height 47
click at [611, 348] on div "Whiteboard Tools" at bounding box center [583, 366] width 170 height 47
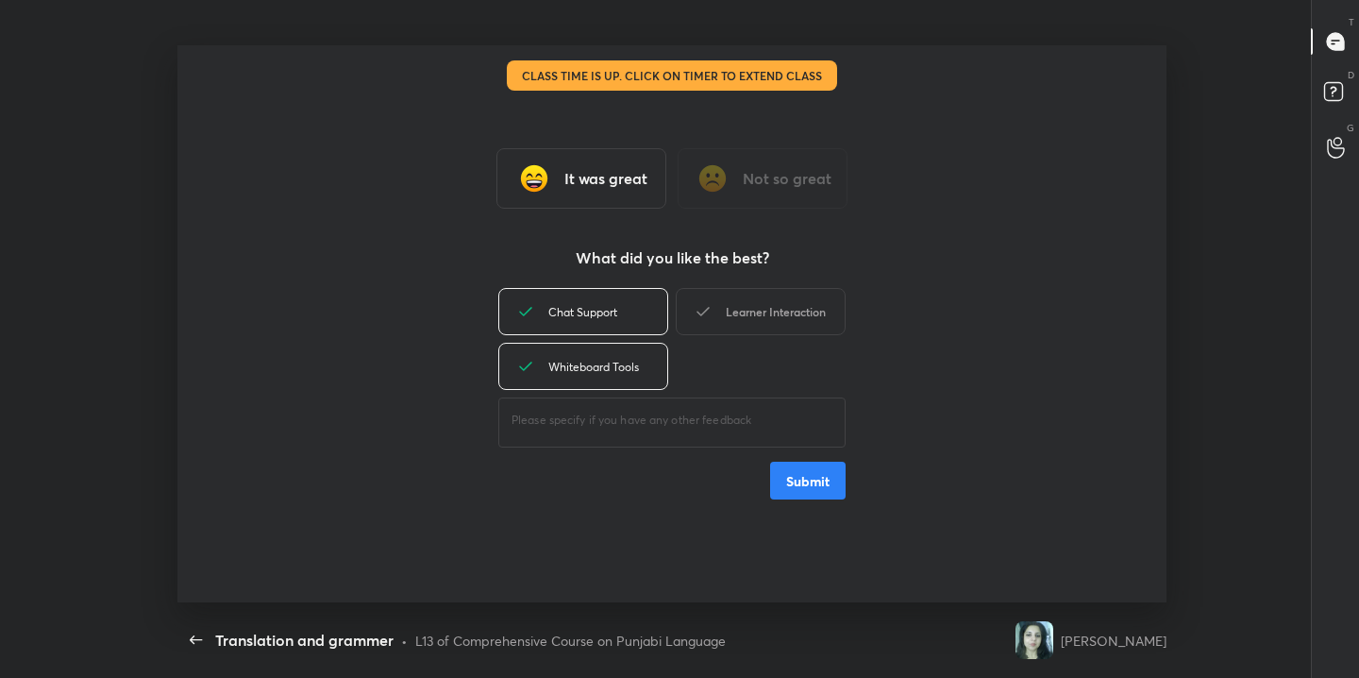
click at [744, 316] on div "Learner Interaction" at bounding box center [761, 311] width 170 height 47
type textarea "x"
click at [810, 482] on button "Submit" at bounding box center [807, 480] width 75 height 38
